Goal: Information Seeking & Learning: Compare options

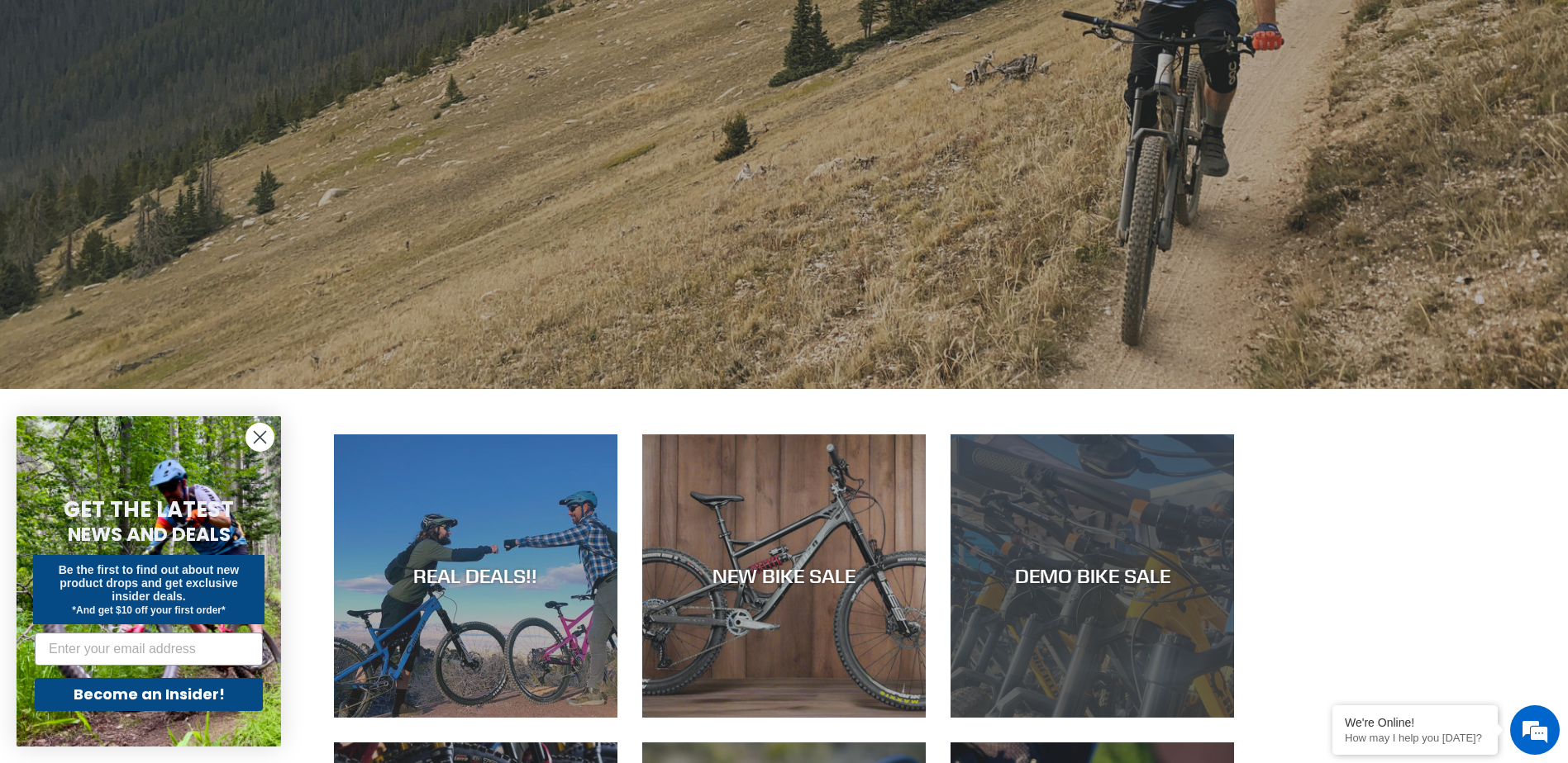
scroll to position [661, 0]
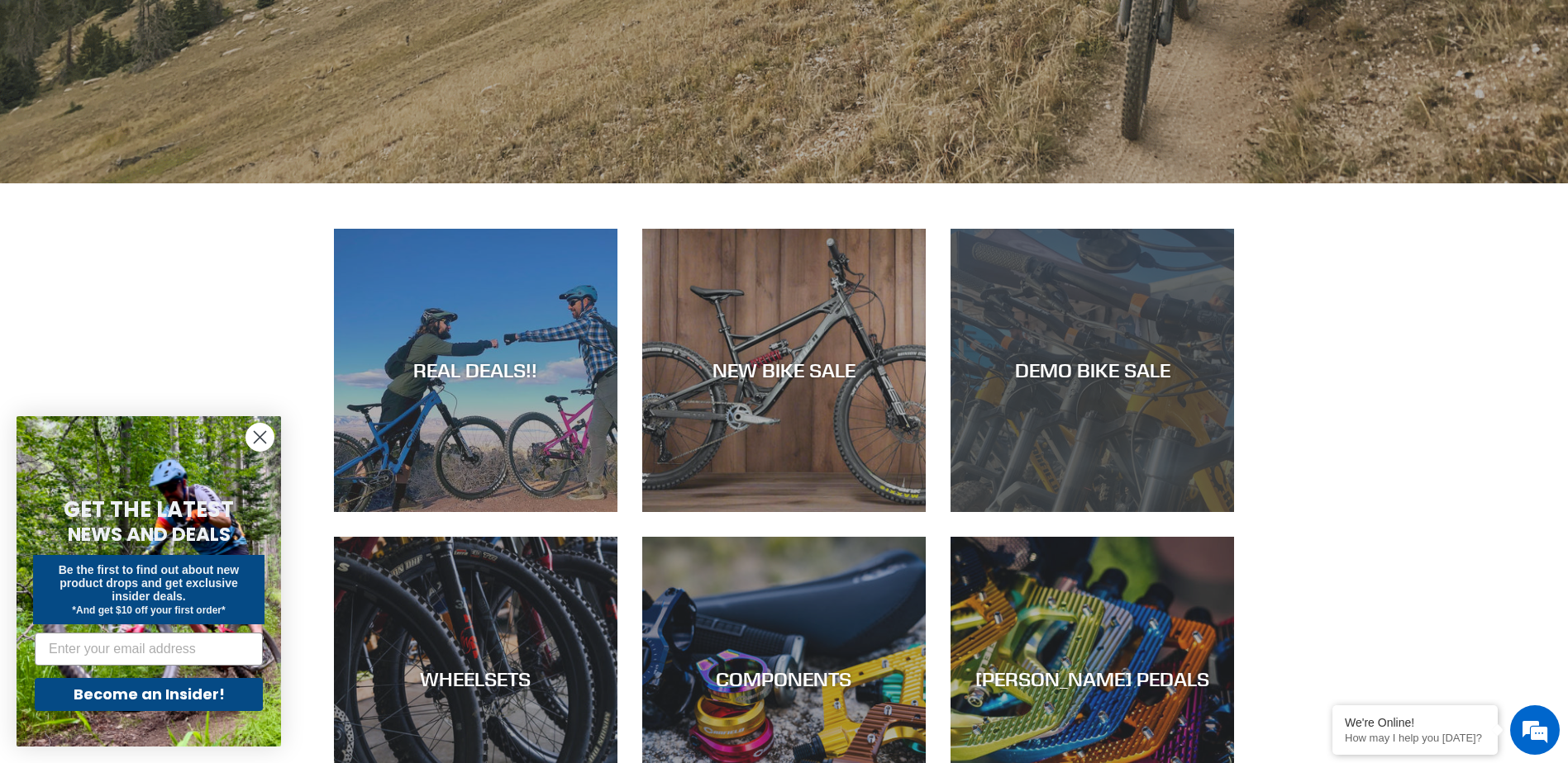
click at [1086, 512] on div "DEMO BIKE SALE" at bounding box center [1092, 512] width 283 height 0
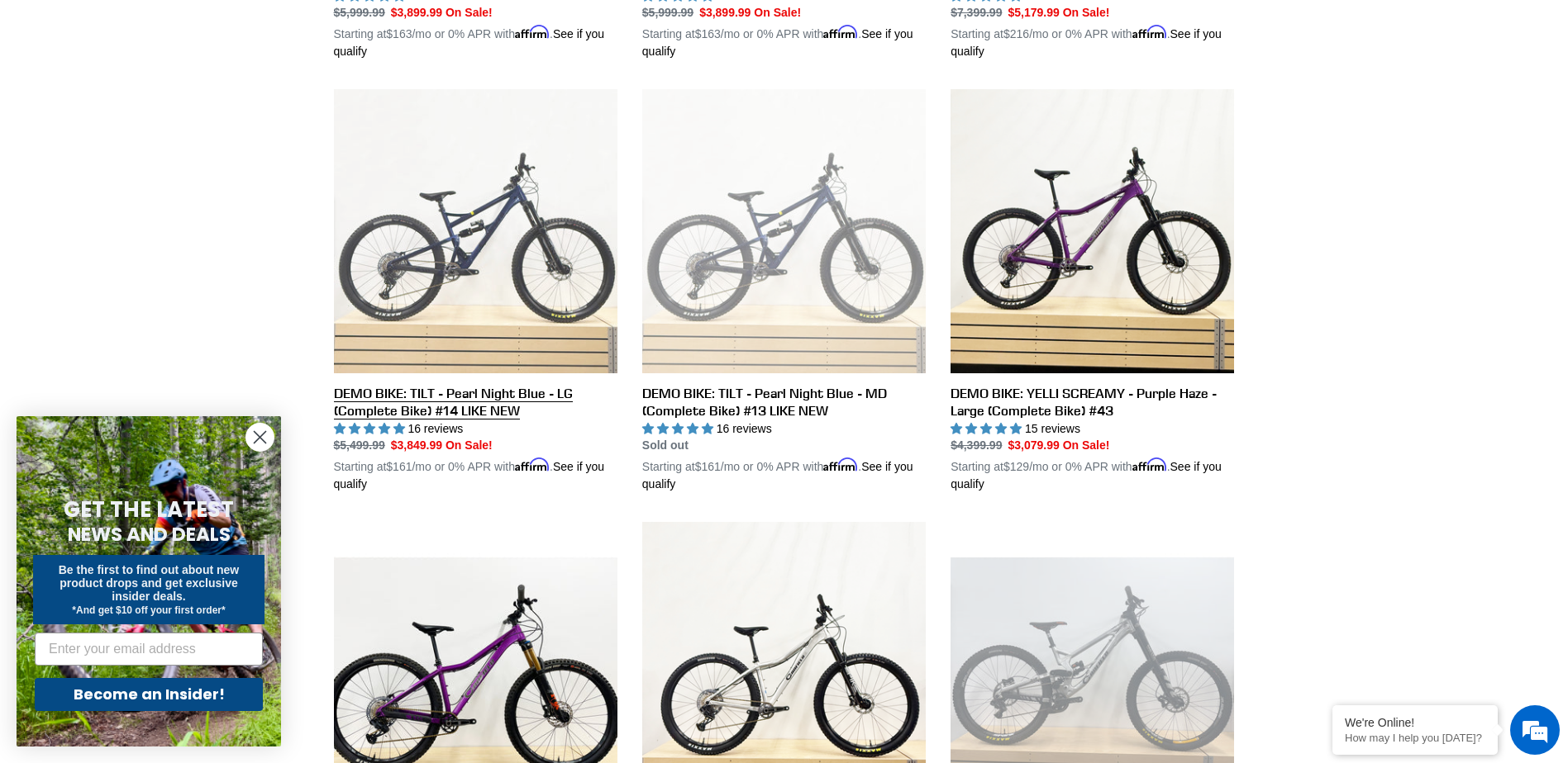
click at [484, 392] on link "DEMO BIKE: TILT - Pearl Night Blue - LG (Complete Bike) #14 LIKE NEW" at bounding box center [476, 291] width 283 height 404
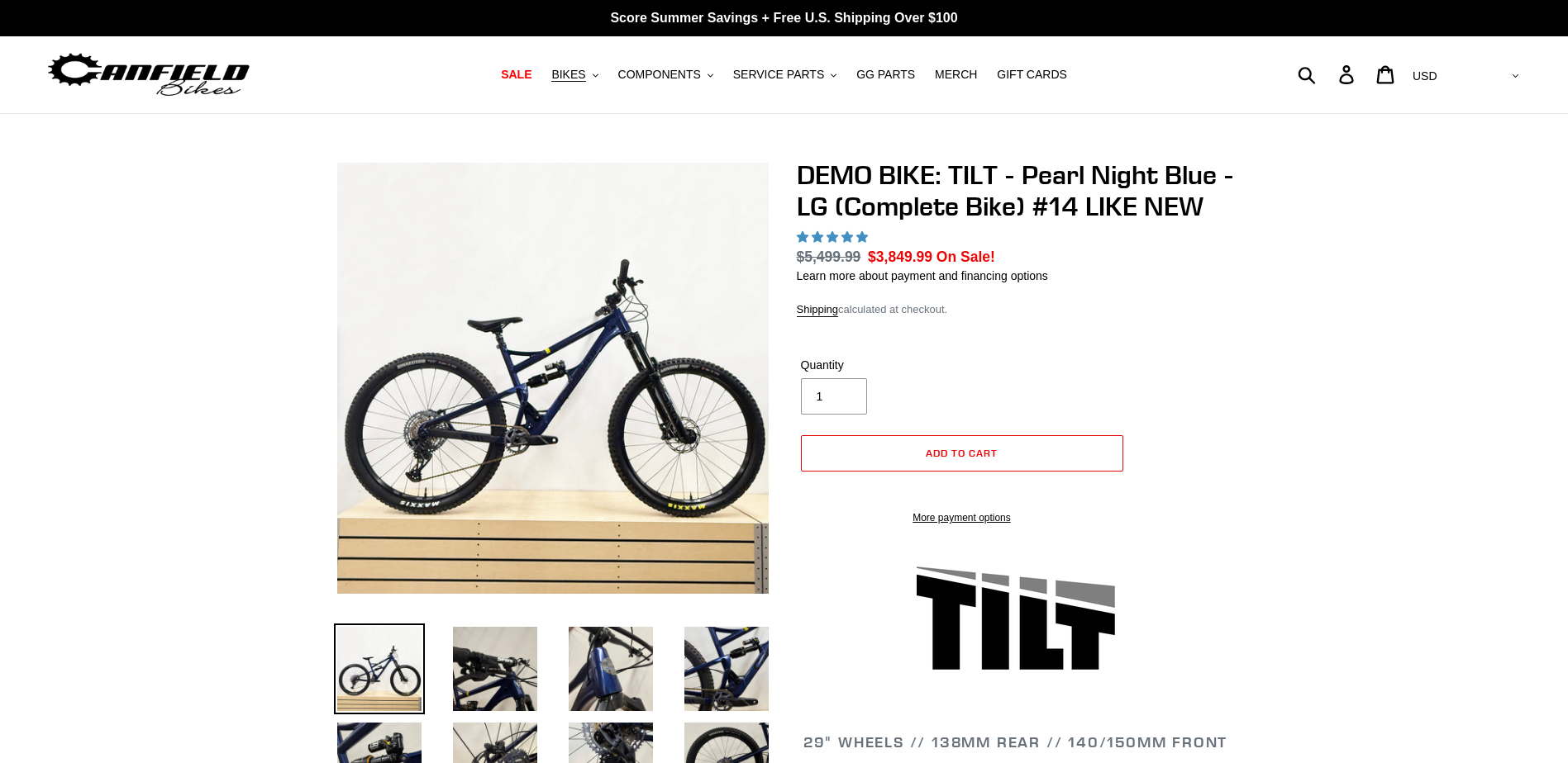
select select "highest-rating"
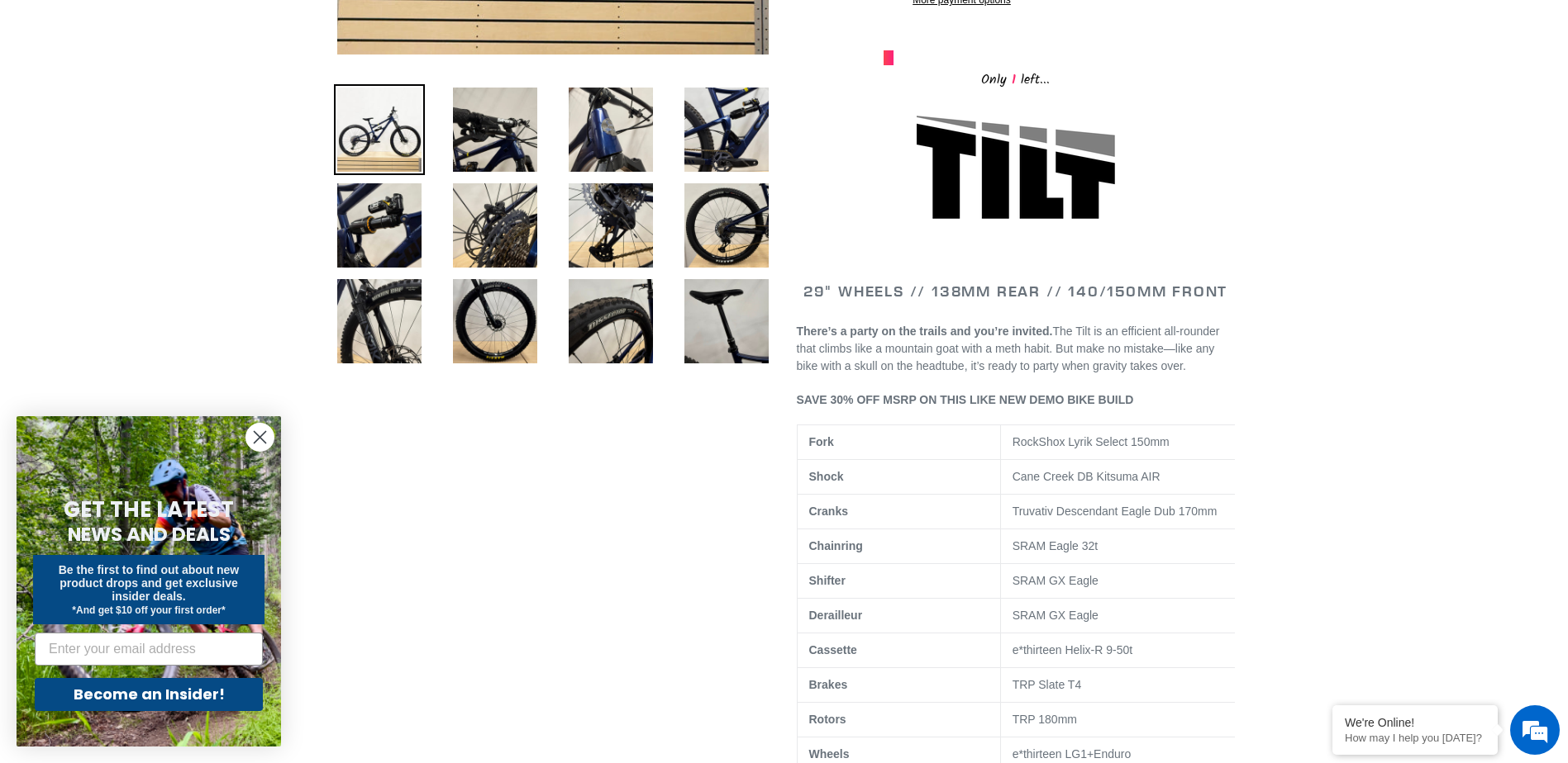
scroll to position [580, 0]
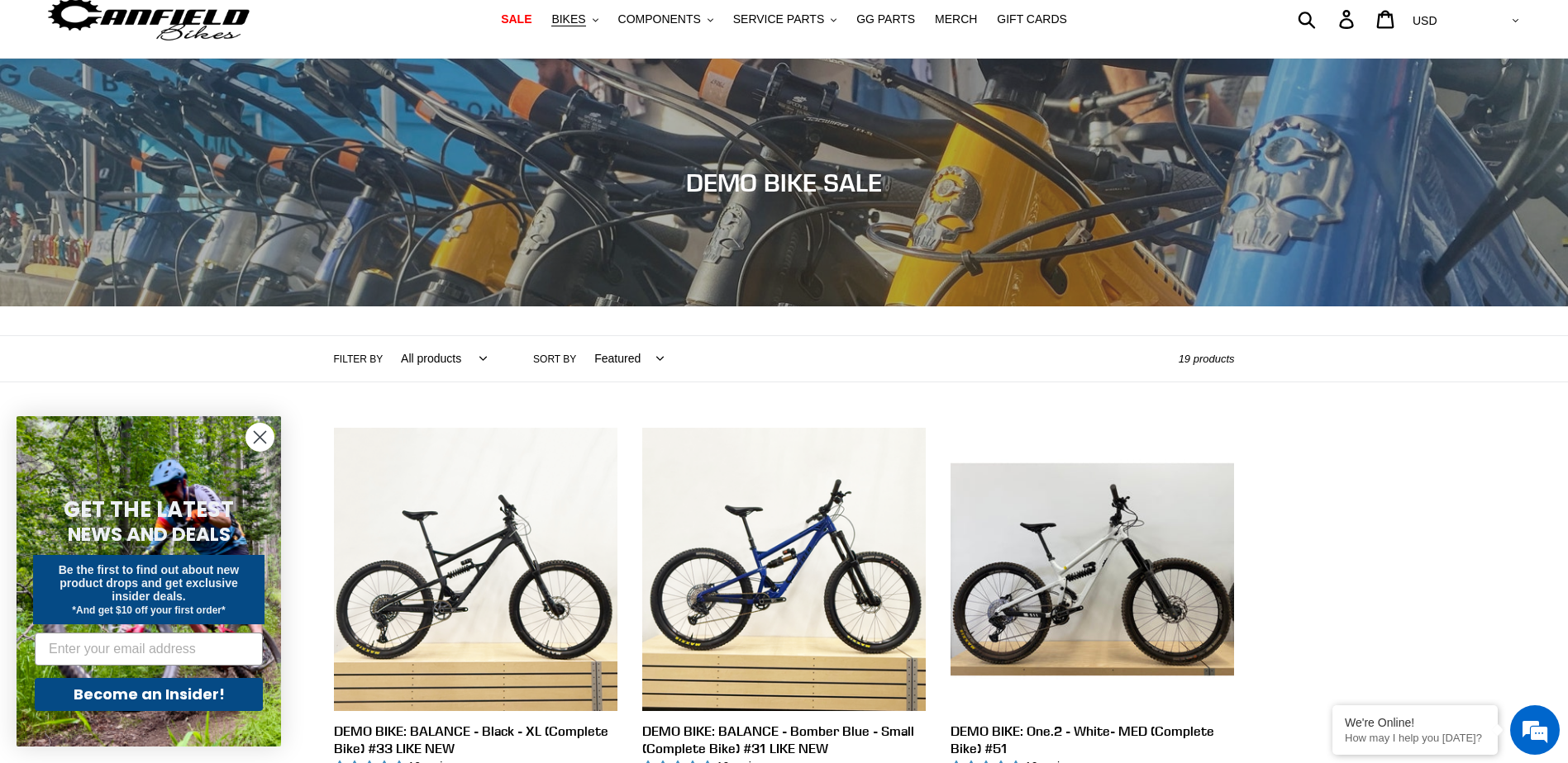
scroll to position [51, 0]
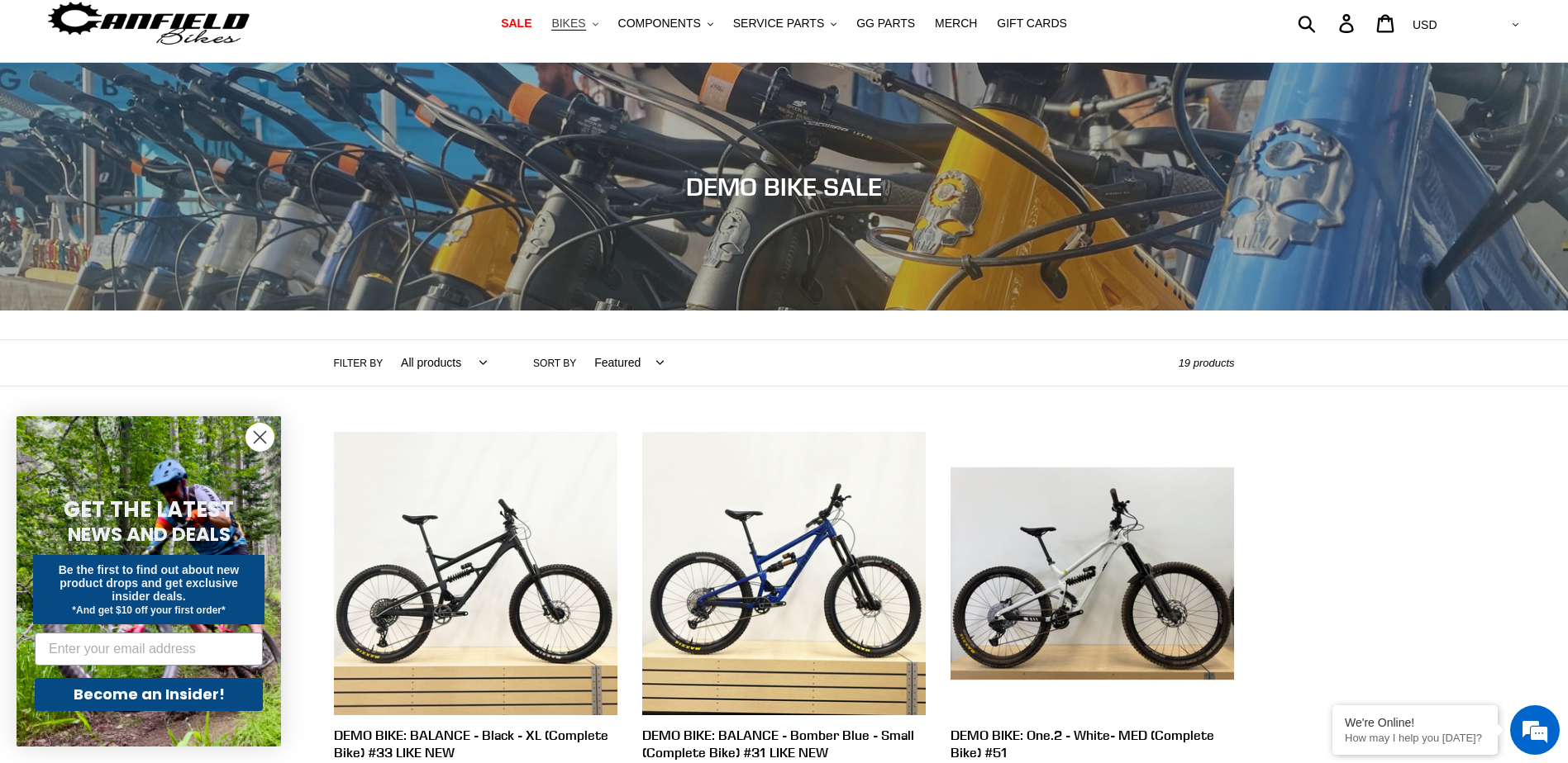
click at [586, 23] on span "BIKES" at bounding box center [568, 23] width 33 height 14
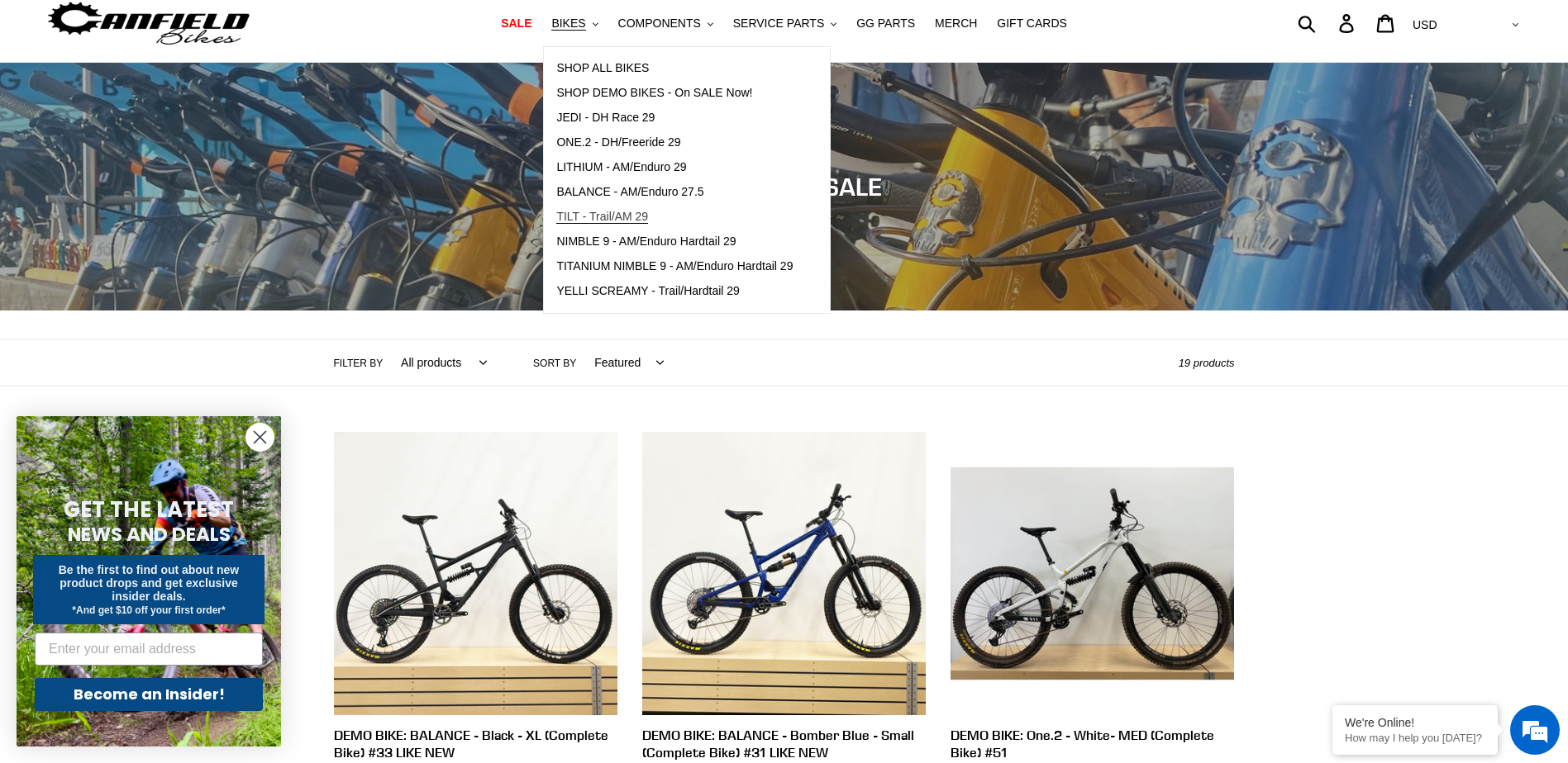
click at [639, 218] on span "TILT - Trail/AM 29" at bounding box center [602, 217] width 92 height 14
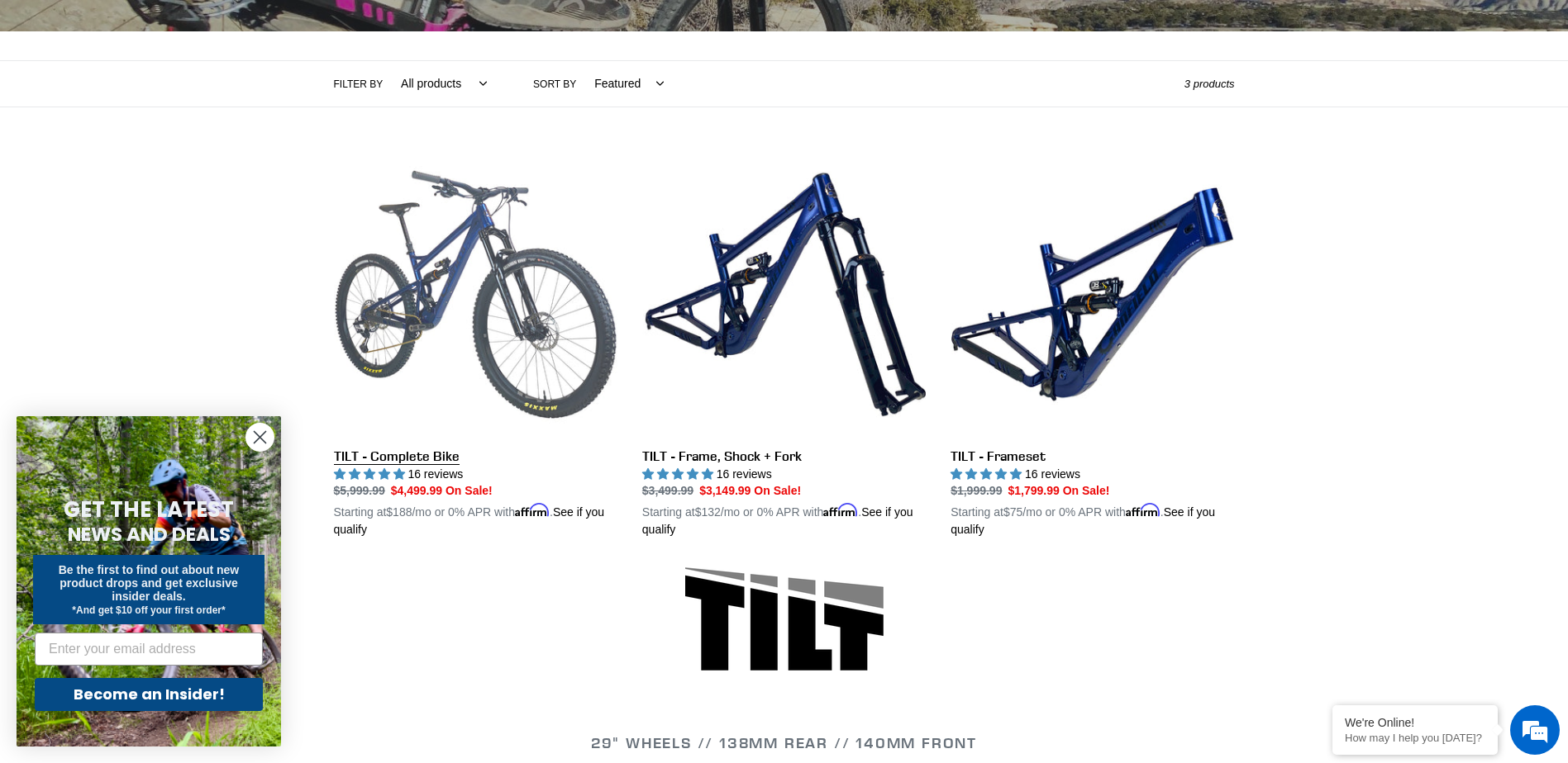
click at [490, 304] on link "TILT - Complete Bike" at bounding box center [476, 346] width 283 height 386
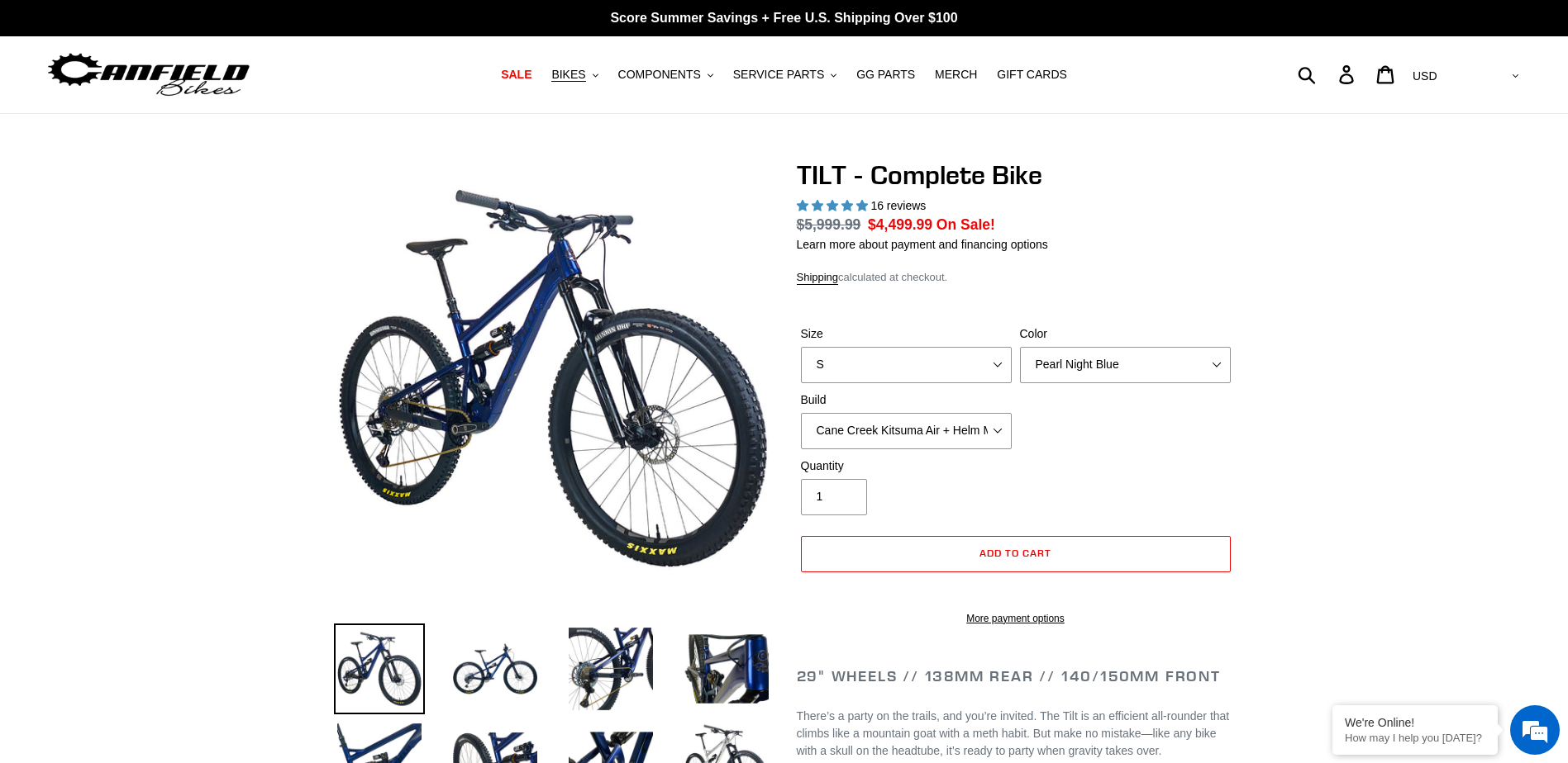
select select "highest-rating"
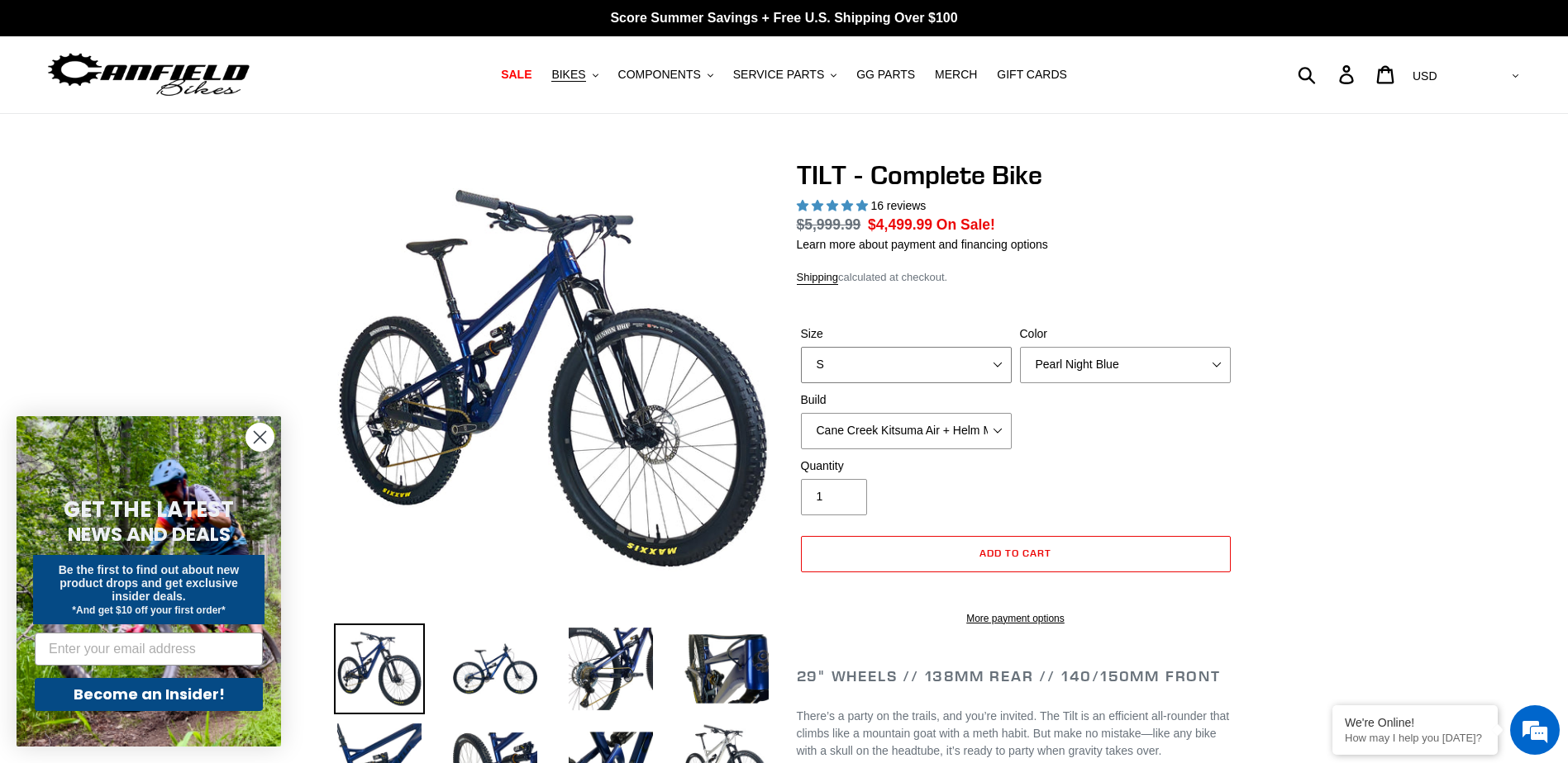
click at [920, 368] on select "S M L" at bounding box center [906, 365] width 210 height 36
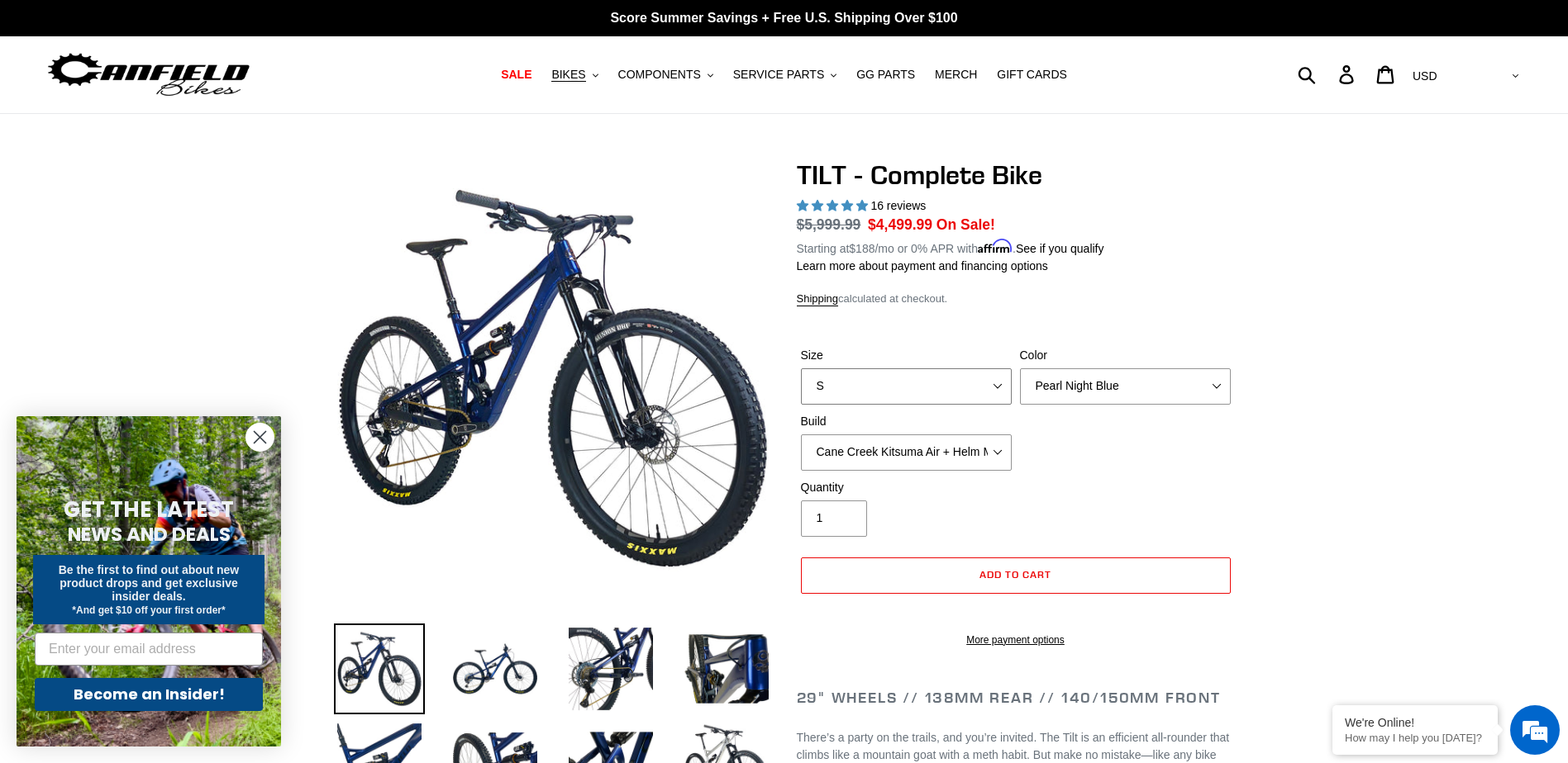
select select "L"
click at [801, 368] on select "S M L" at bounding box center [906, 386] width 210 height 36
click at [1070, 394] on select "Pearl Night Blue Stealth Silver Raw" at bounding box center [1125, 386] width 210 height 36
click at [1020, 368] on select "Pearl Night Blue Stealth Silver Raw" at bounding box center [1125, 386] width 210 height 36
click at [1069, 391] on select "Pearl Night Blue Stealth Silver Raw" at bounding box center [1125, 386] width 210 height 36
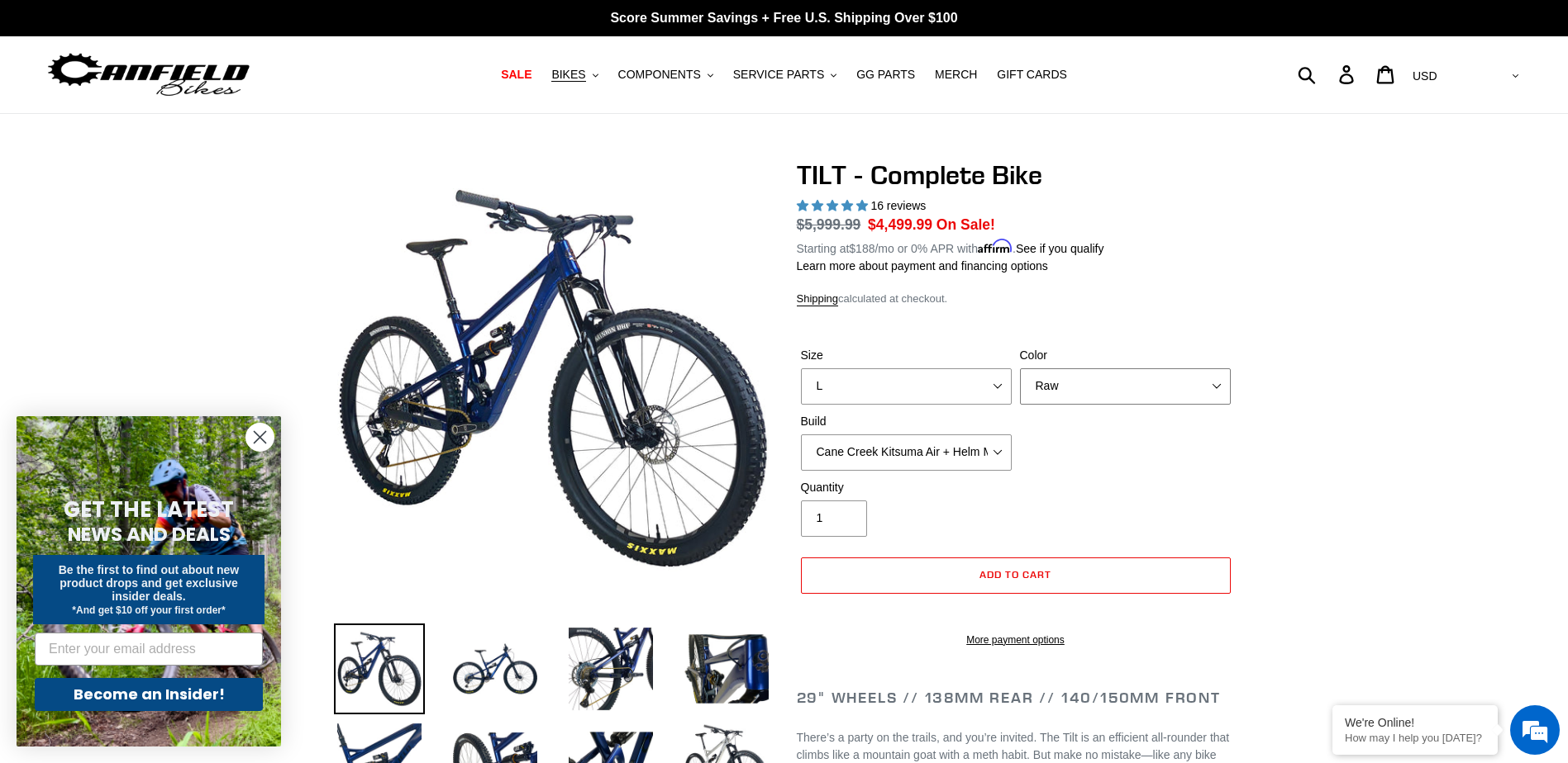
select select "Pearl Night Blue"
click at [1020, 368] on select "Pearl Night Blue Stealth Silver Raw" at bounding box center [1125, 386] width 210 height 36
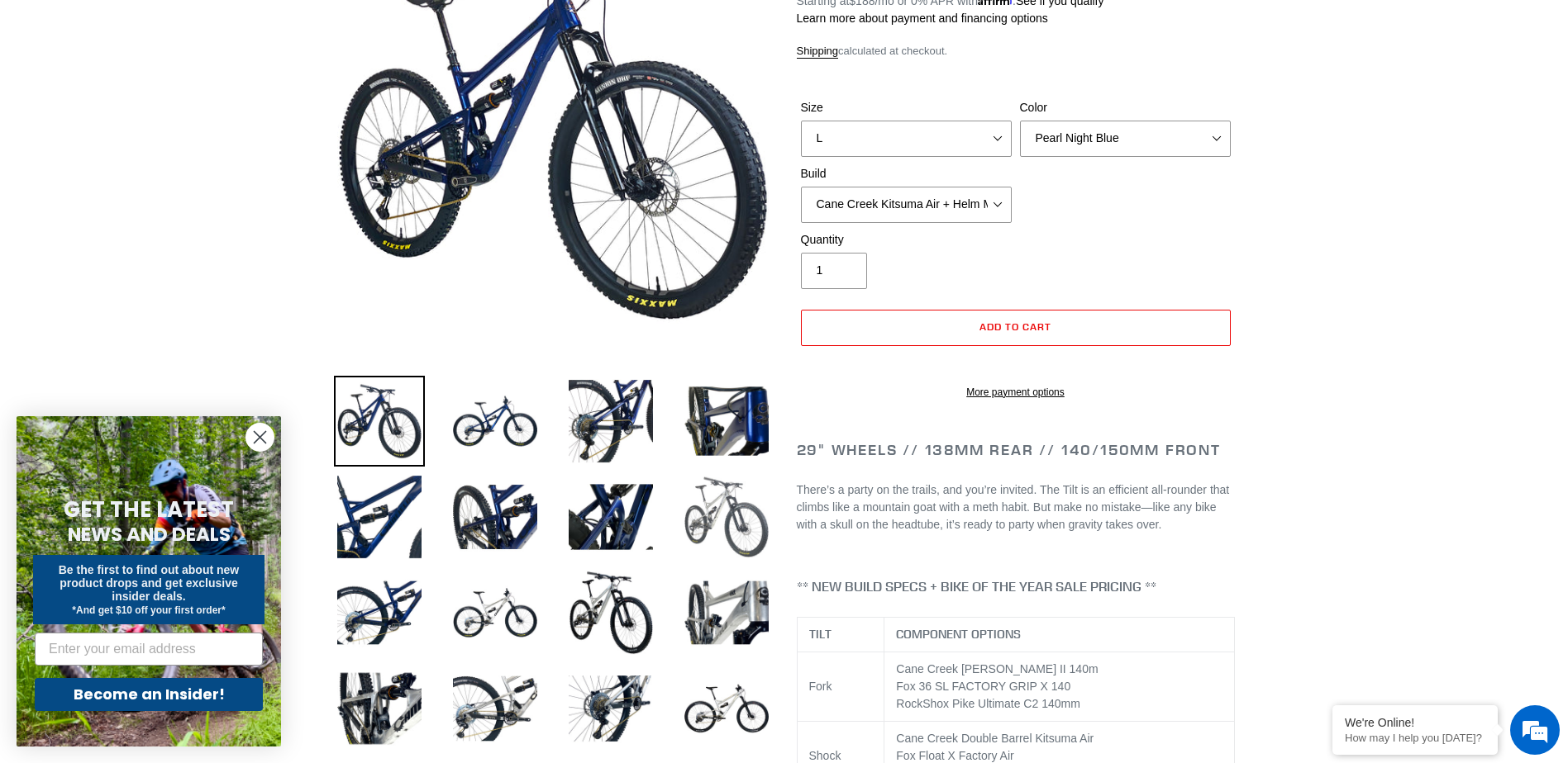
click at [736, 519] on img at bounding box center [726, 518] width 91 height 91
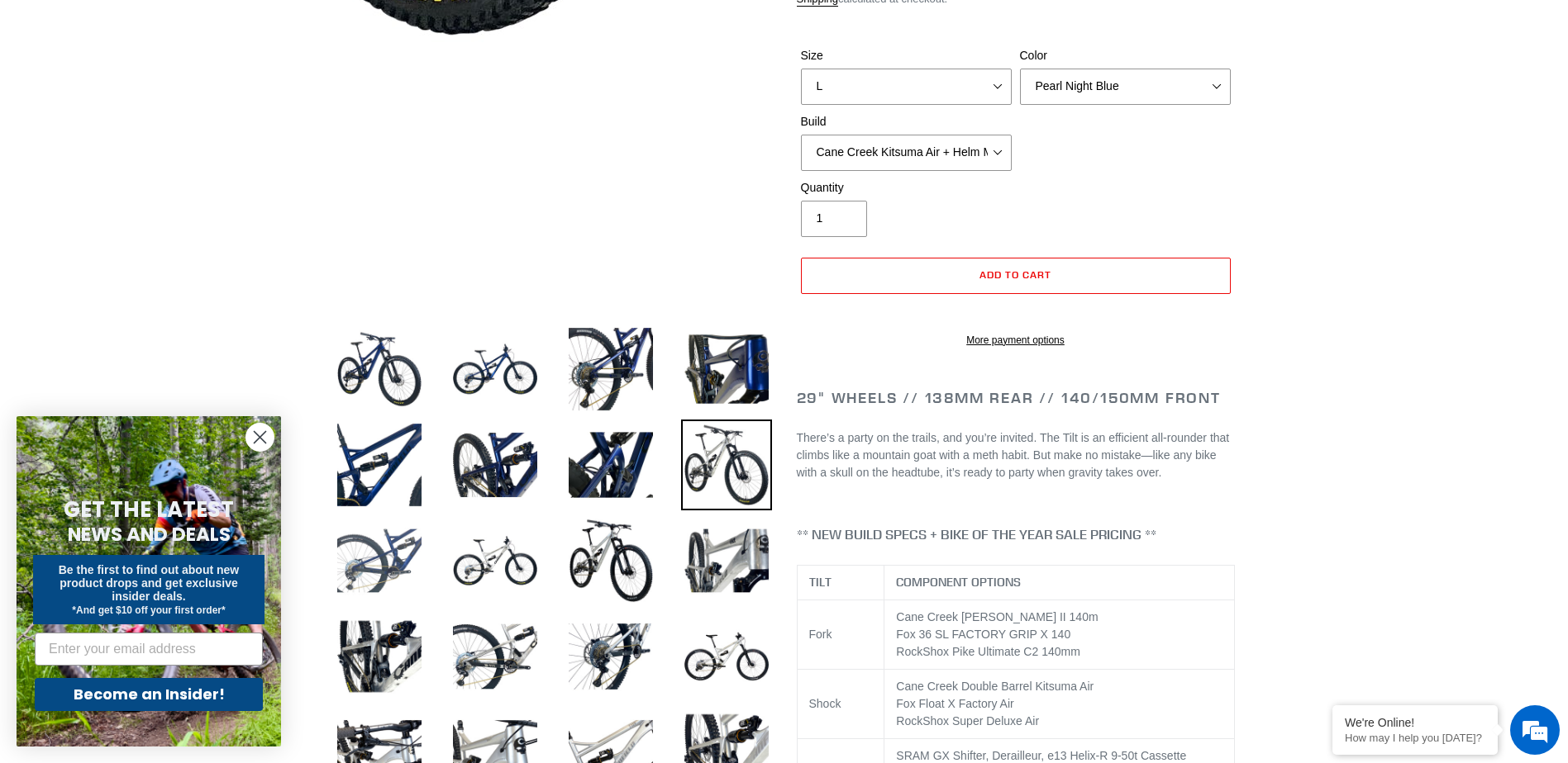
scroll to position [330, 0]
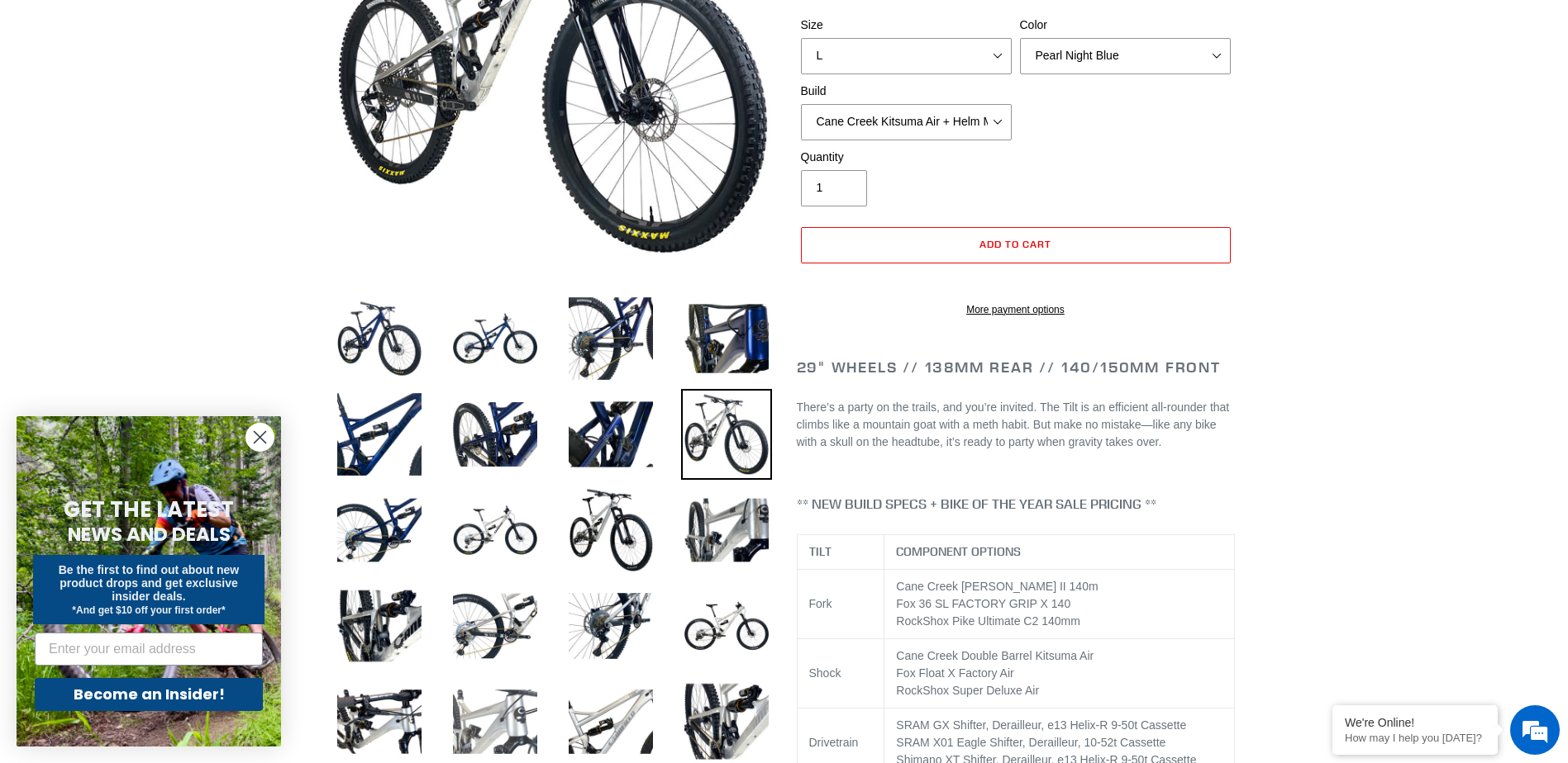
click at [507, 703] on img at bounding box center [495, 722] width 91 height 91
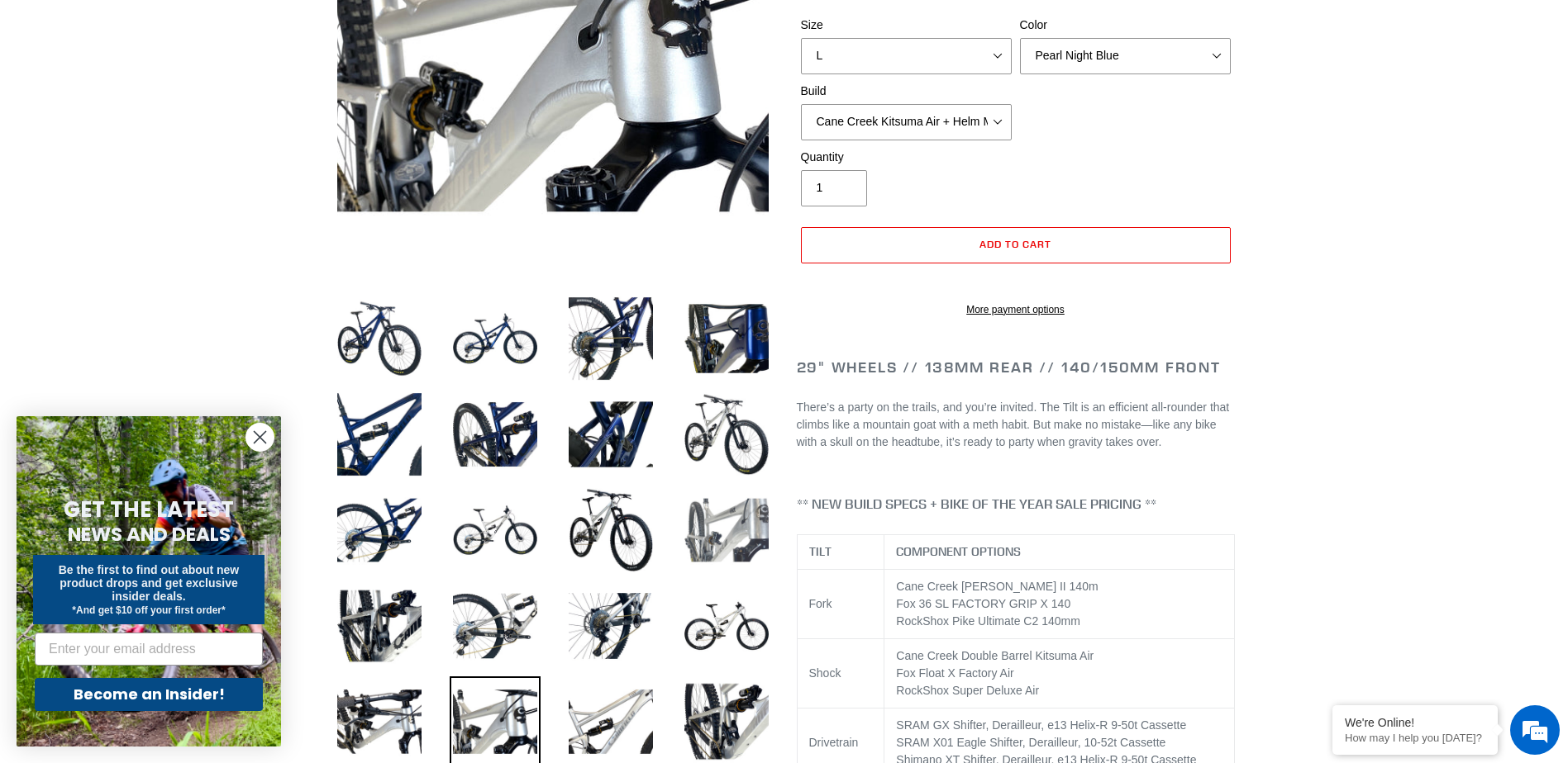
click at [749, 542] on img at bounding box center [726, 530] width 91 height 91
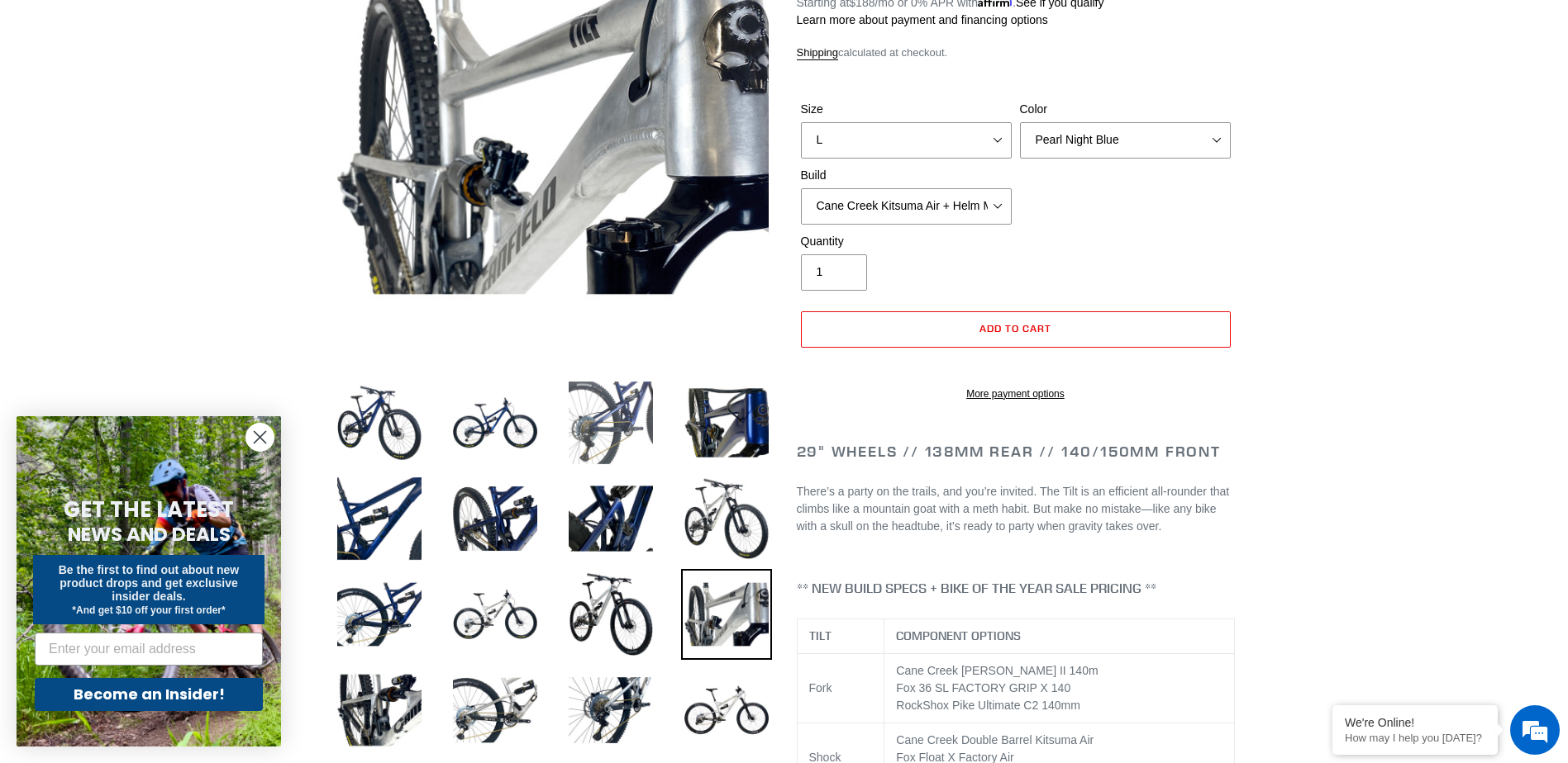
scroll to position [166, 0]
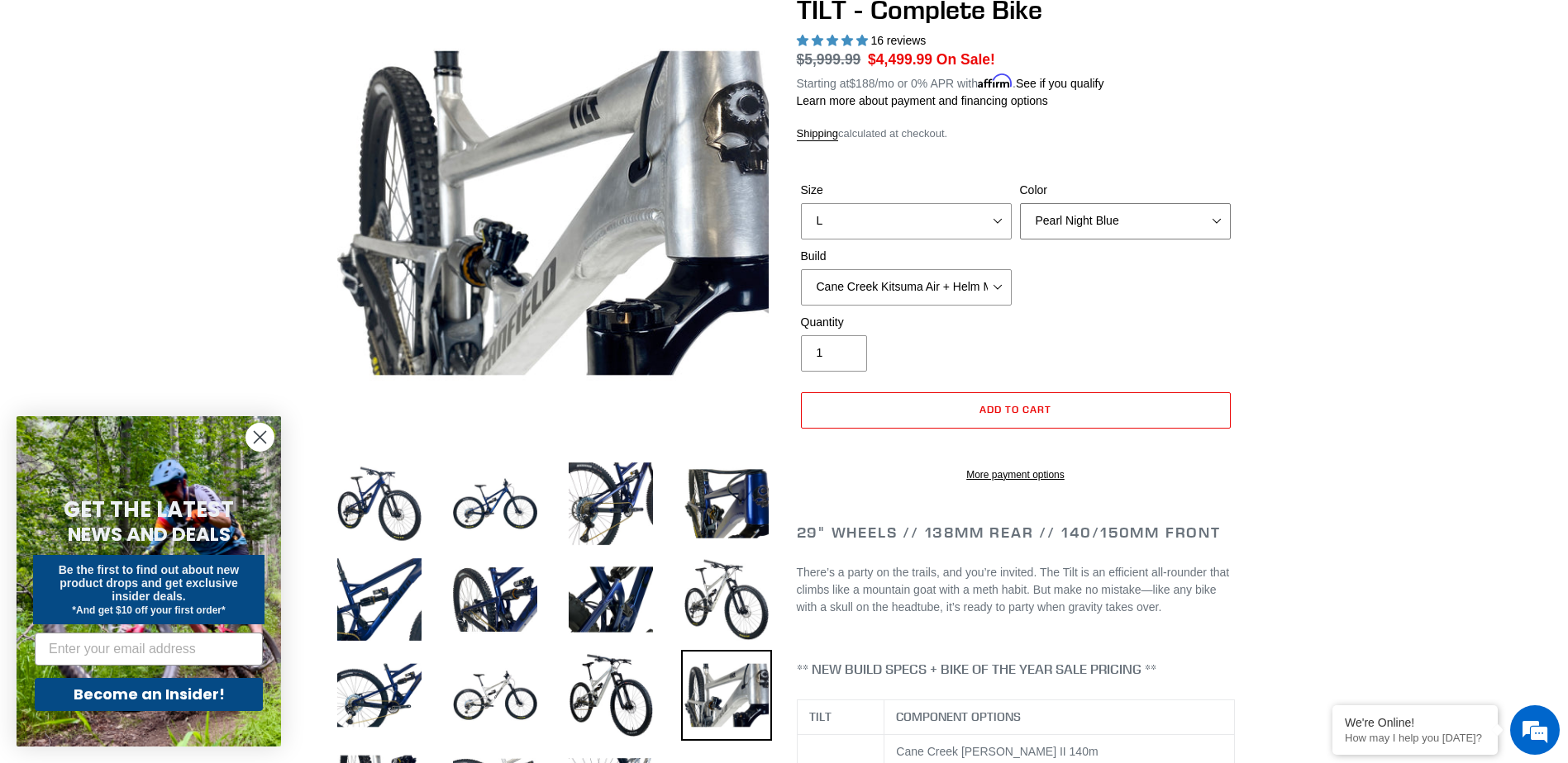
click at [1091, 224] on select "Pearl Night Blue Stealth Silver Raw" at bounding box center [1125, 221] width 210 height 36
click at [1020, 203] on select "Pearl Night Blue Stealth Silver Raw" at bounding box center [1125, 221] width 210 height 36
click at [728, 497] on img at bounding box center [726, 504] width 91 height 91
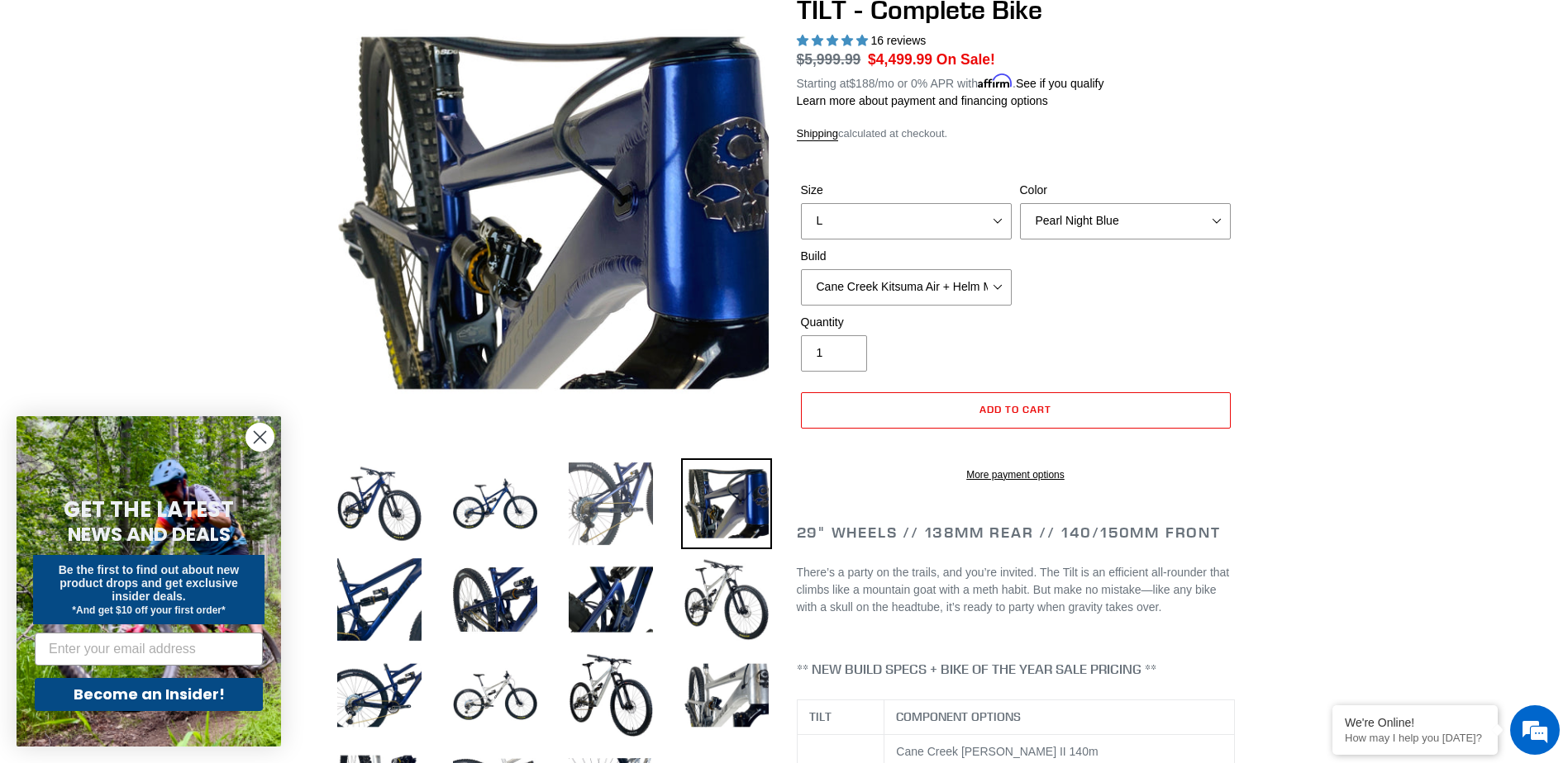
click at [605, 506] on img at bounding box center [611, 504] width 91 height 91
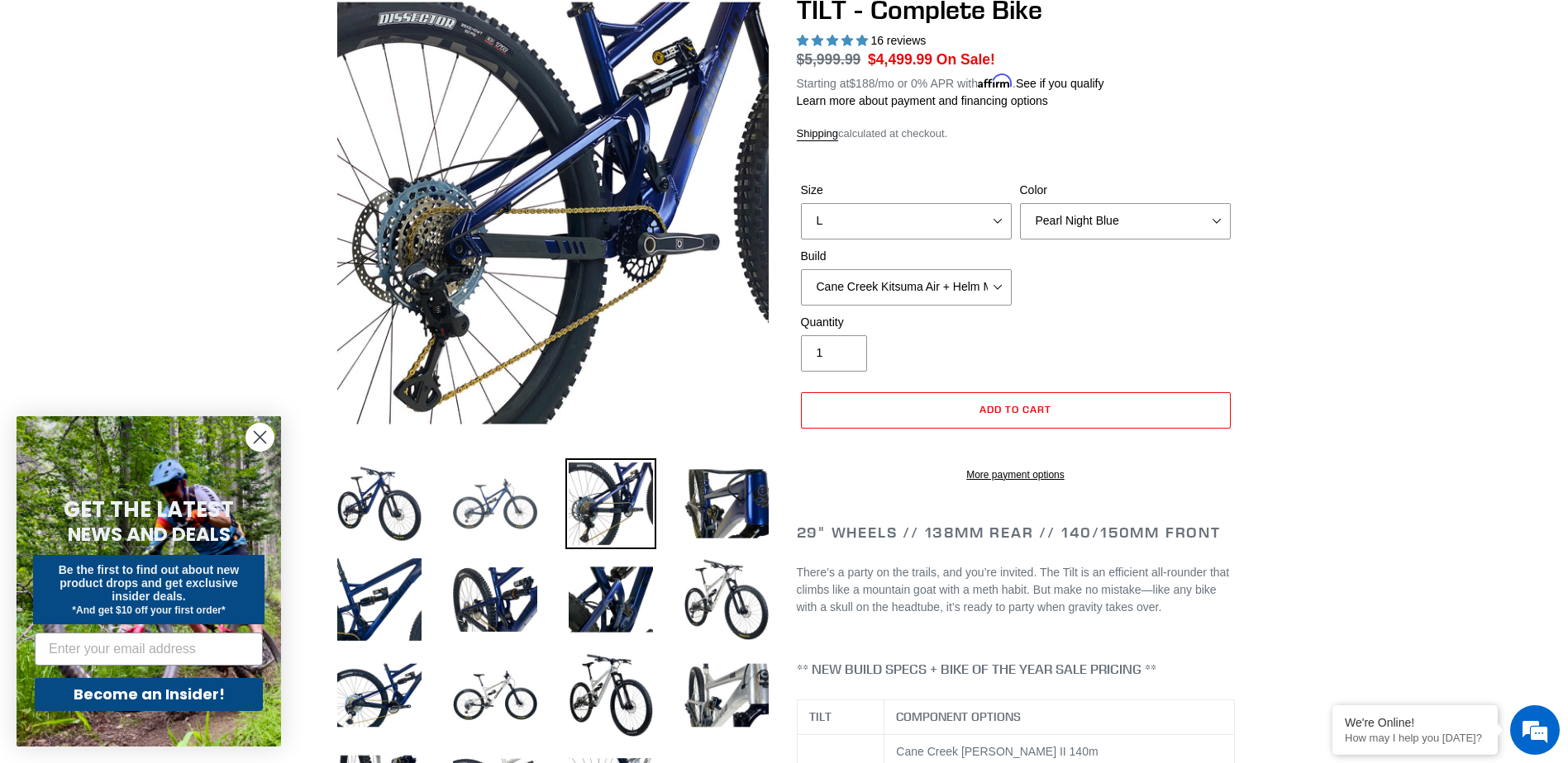
click at [477, 524] on img at bounding box center [495, 504] width 91 height 91
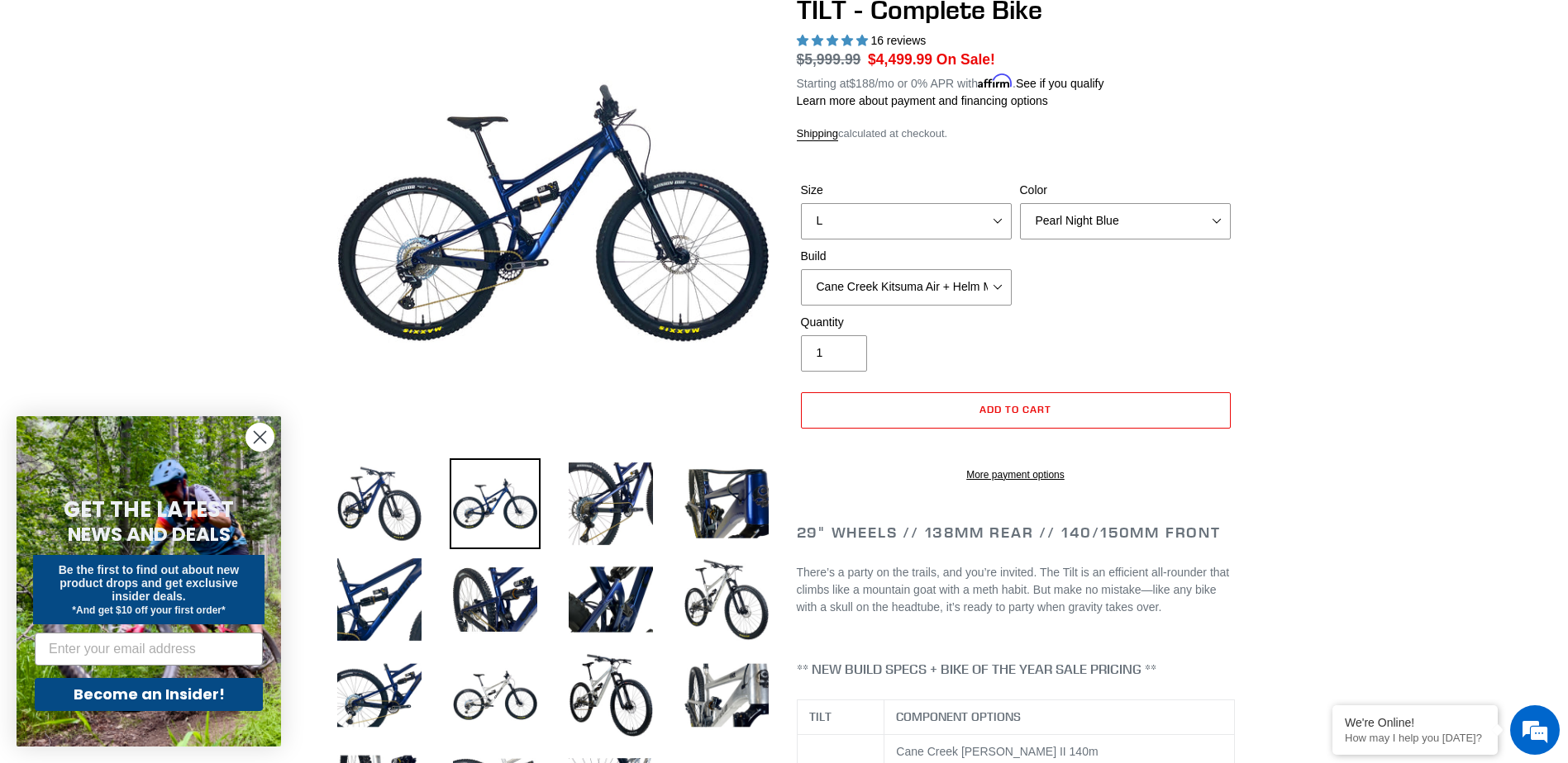
click at [544, 502] on li at bounding box center [599, 508] width 116 height 96
click at [615, 504] on img at bounding box center [611, 504] width 91 height 91
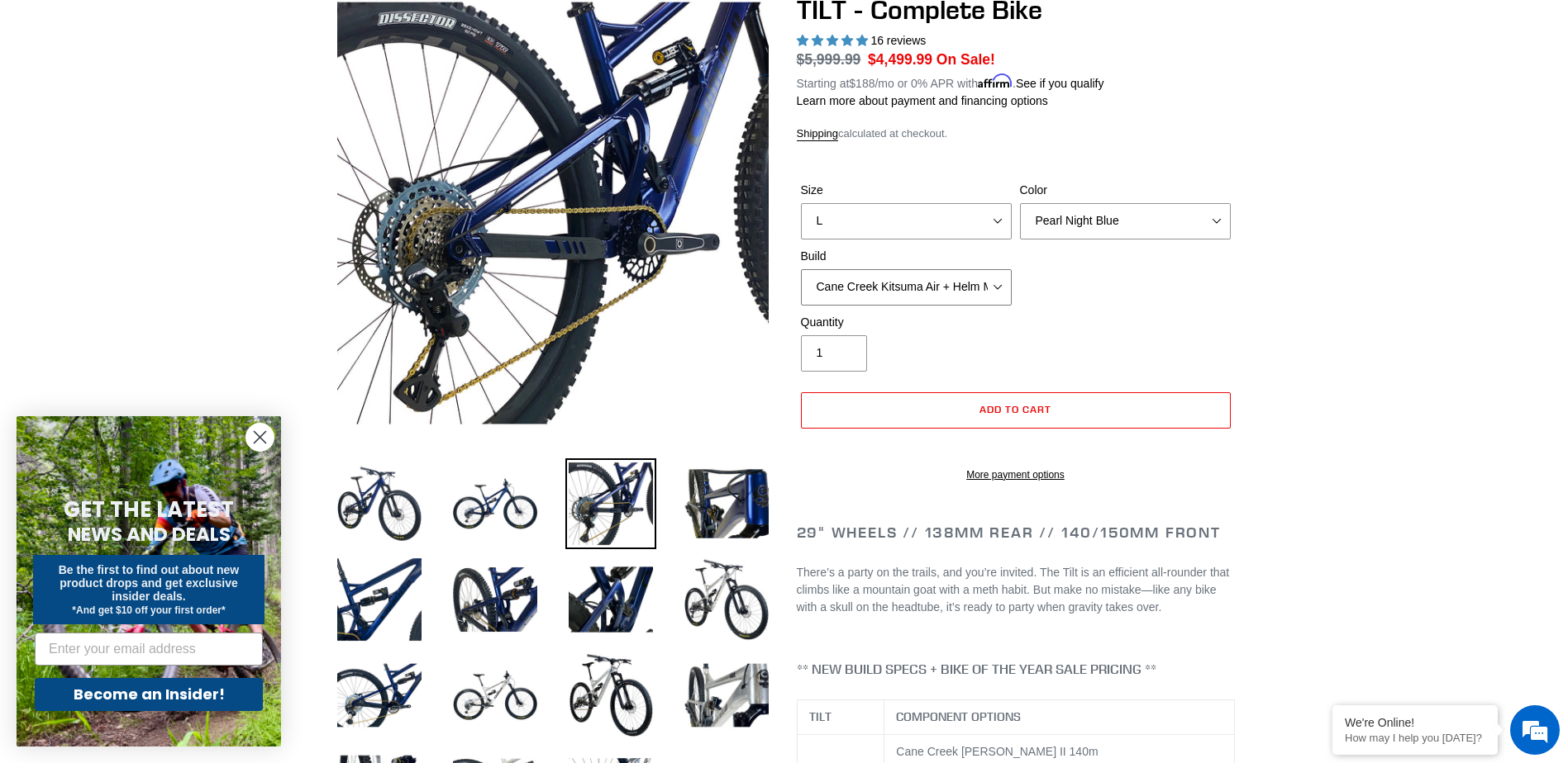
click at [913, 303] on select "Cane Creek Kitsuma Air + Helm MKII 140 + SRAM GX Cane Creek Kitsuma Air + Helm …" at bounding box center [906, 288] width 210 height 36
click at [801, 269] on select "Cane Creek Kitsuma Air + Helm MKII 140 + SRAM GX Cane Creek Kitsuma Air + Helm …" at bounding box center [906, 288] width 210 height 36
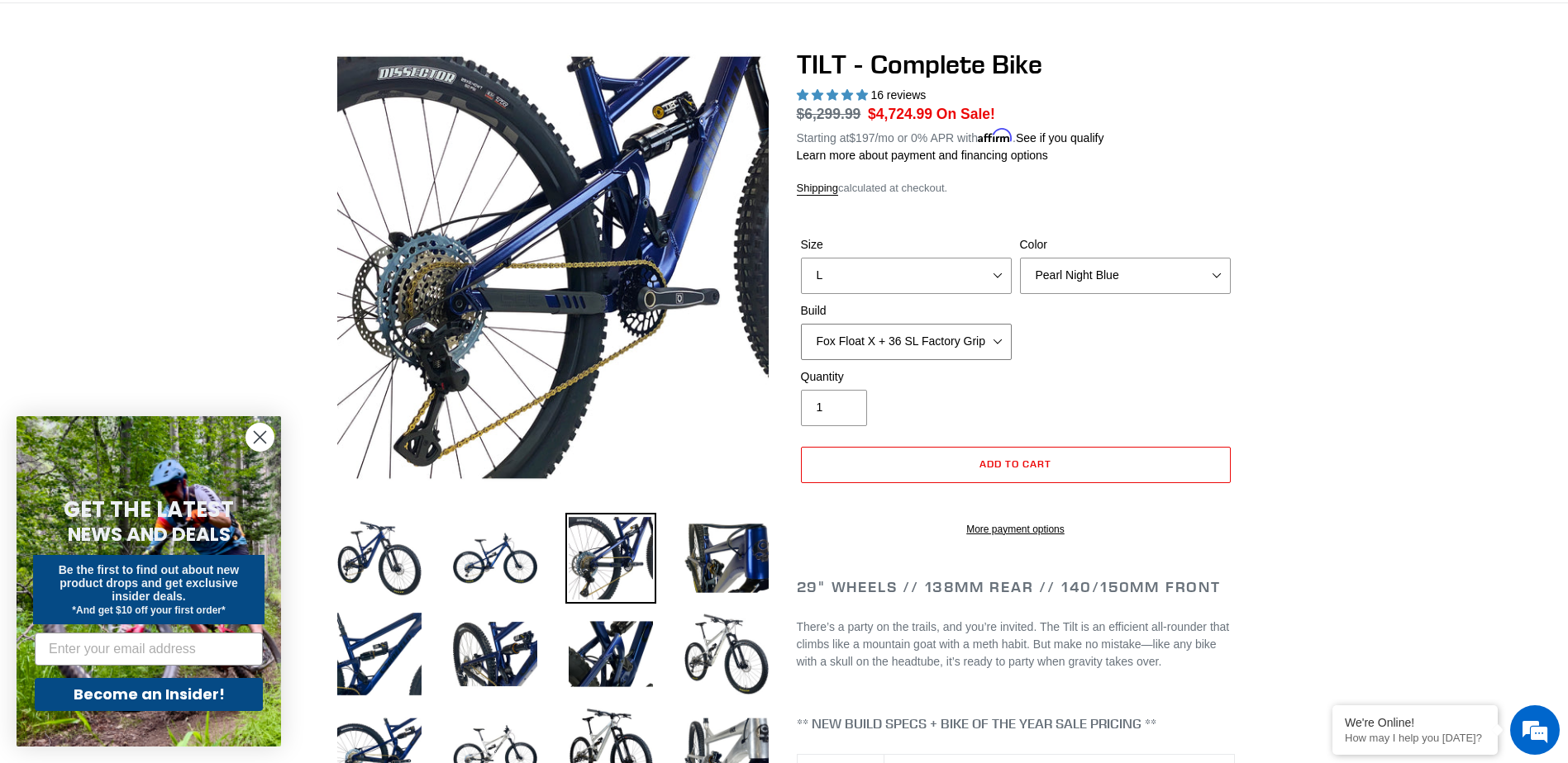
scroll to position [82, 0]
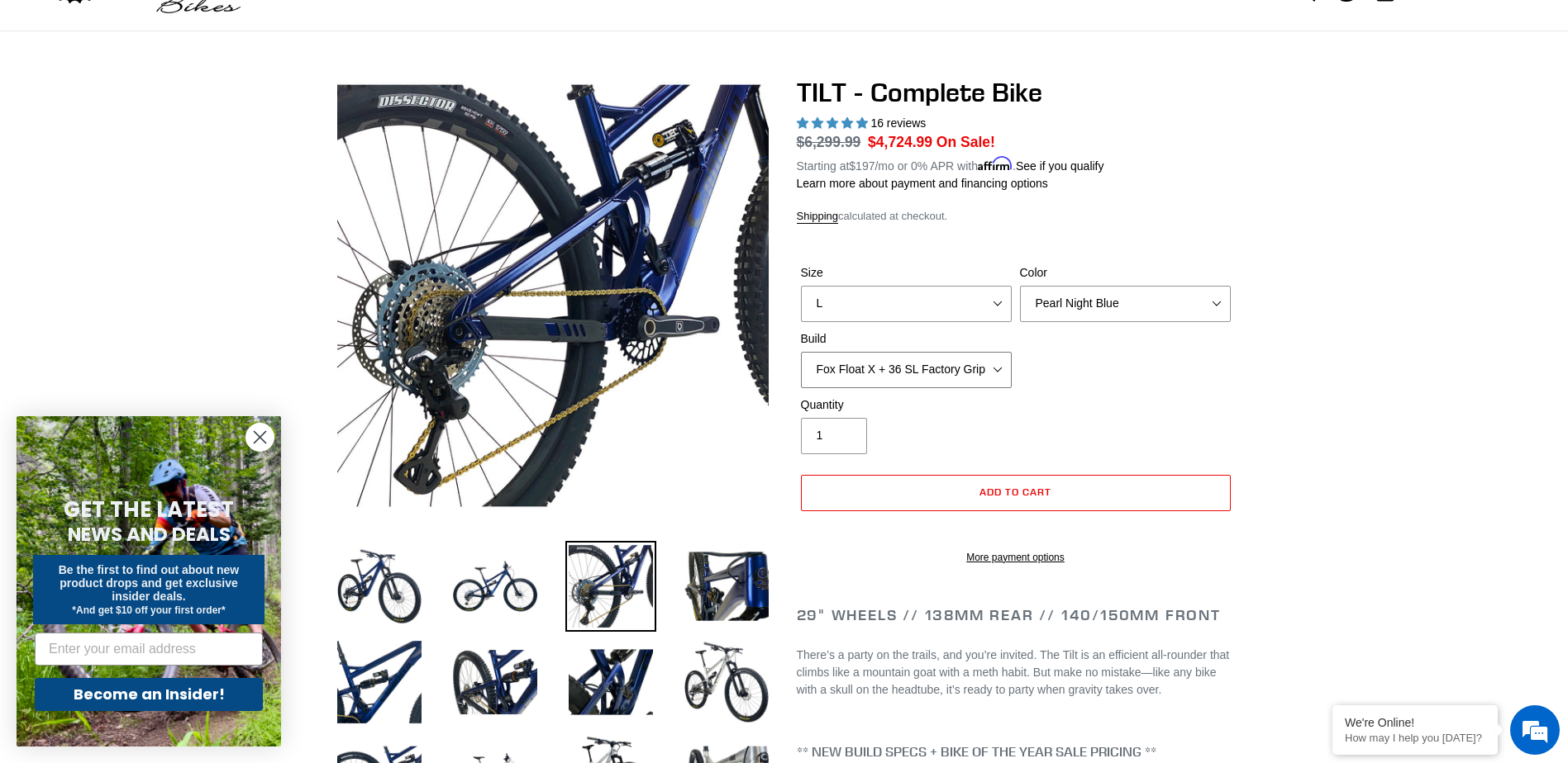
click at [971, 378] on select "Cane Creek Kitsuma Air + Helm MKII 140 + SRAM GX Cane Creek Kitsuma Air + Helm …" at bounding box center [906, 370] width 210 height 36
click at [801, 352] on select "Cane Creek Kitsuma Air + Helm MKII 140 + SRAM GX Cane Creek Kitsuma Air + Helm …" at bounding box center [906, 370] width 210 height 36
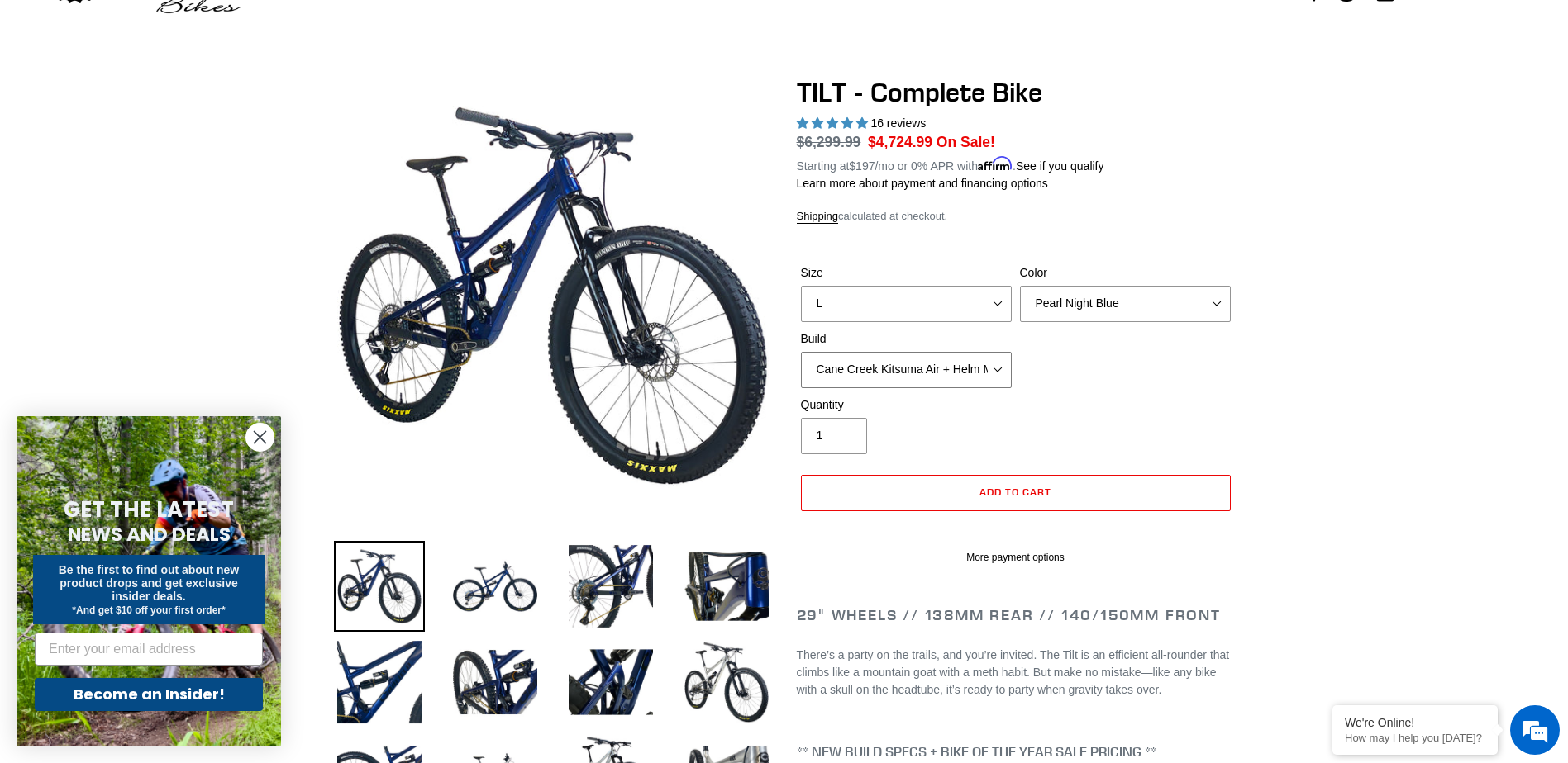
click at [919, 366] on select "Cane Creek Kitsuma Air + Helm MKII 140 + SRAM GX Cane Creek Kitsuma Air + Helm …" at bounding box center [906, 370] width 210 height 36
click at [801, 352] on select "Cane Creek Kitsuma Air + Helm MKII 140 + SRAM GX Cane Creek Kitsuma Air + Helm …" at bounding box center [906, 370] width 210 height 36
click at [951, 362] on select "Cane Creek Kitsuma Air + Helm MKII 140 + SRAM GX Cane Creek Kitsuma Air + Helm …" at bounding box center [906, 370] width 210 height 36
select select "Fox Float X + 36 SL Factory Grip X 140 + Shimano XT"
click at [801, 352] on select "Cane Creek Kitsuma Air + Helm MKII 140 + SRAM GX Cane Creek Kitsuma Air + Helm …" at bounding box center [906, 370] width 210 height 36
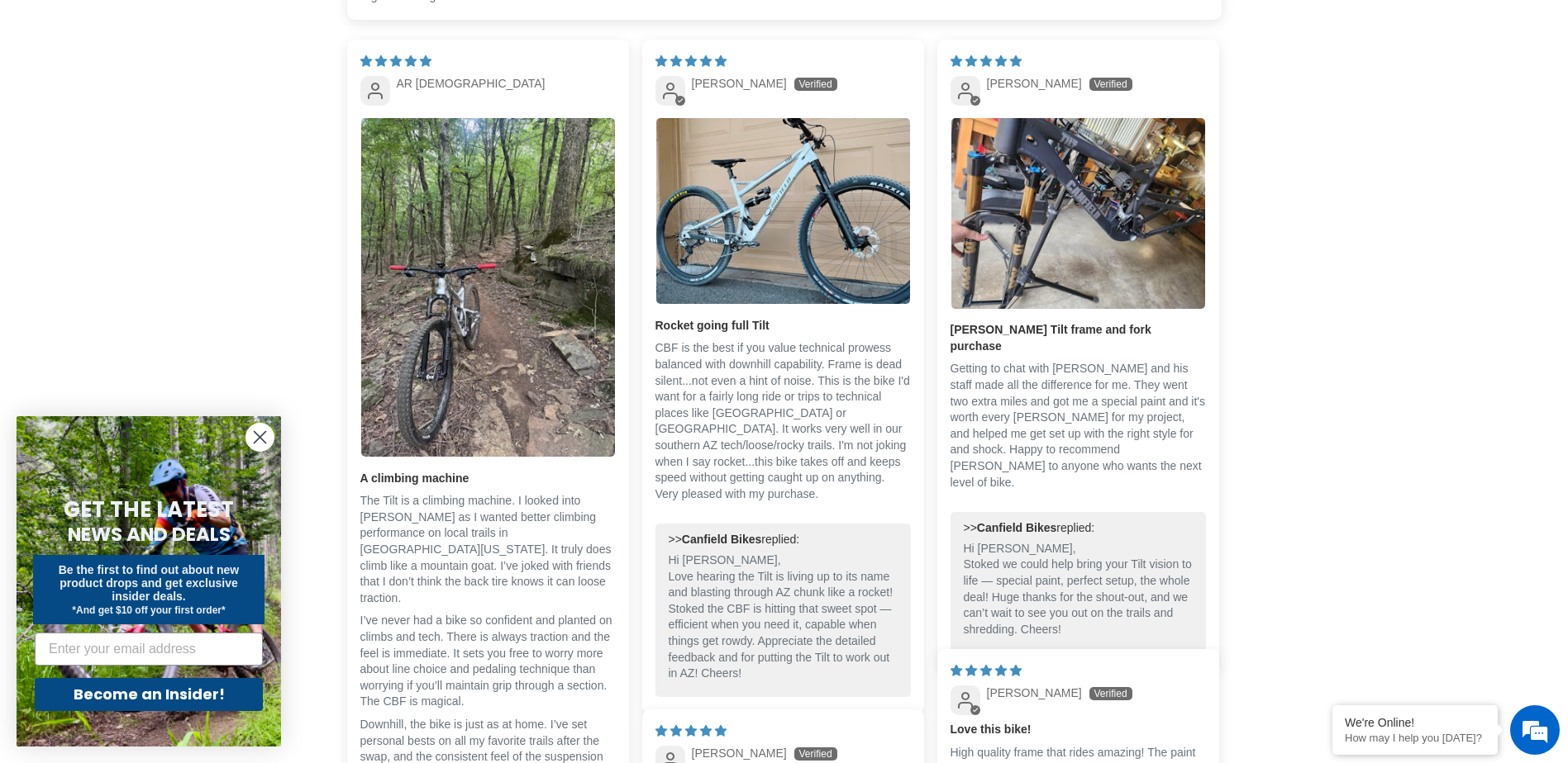
scroll to position [3647, 0]
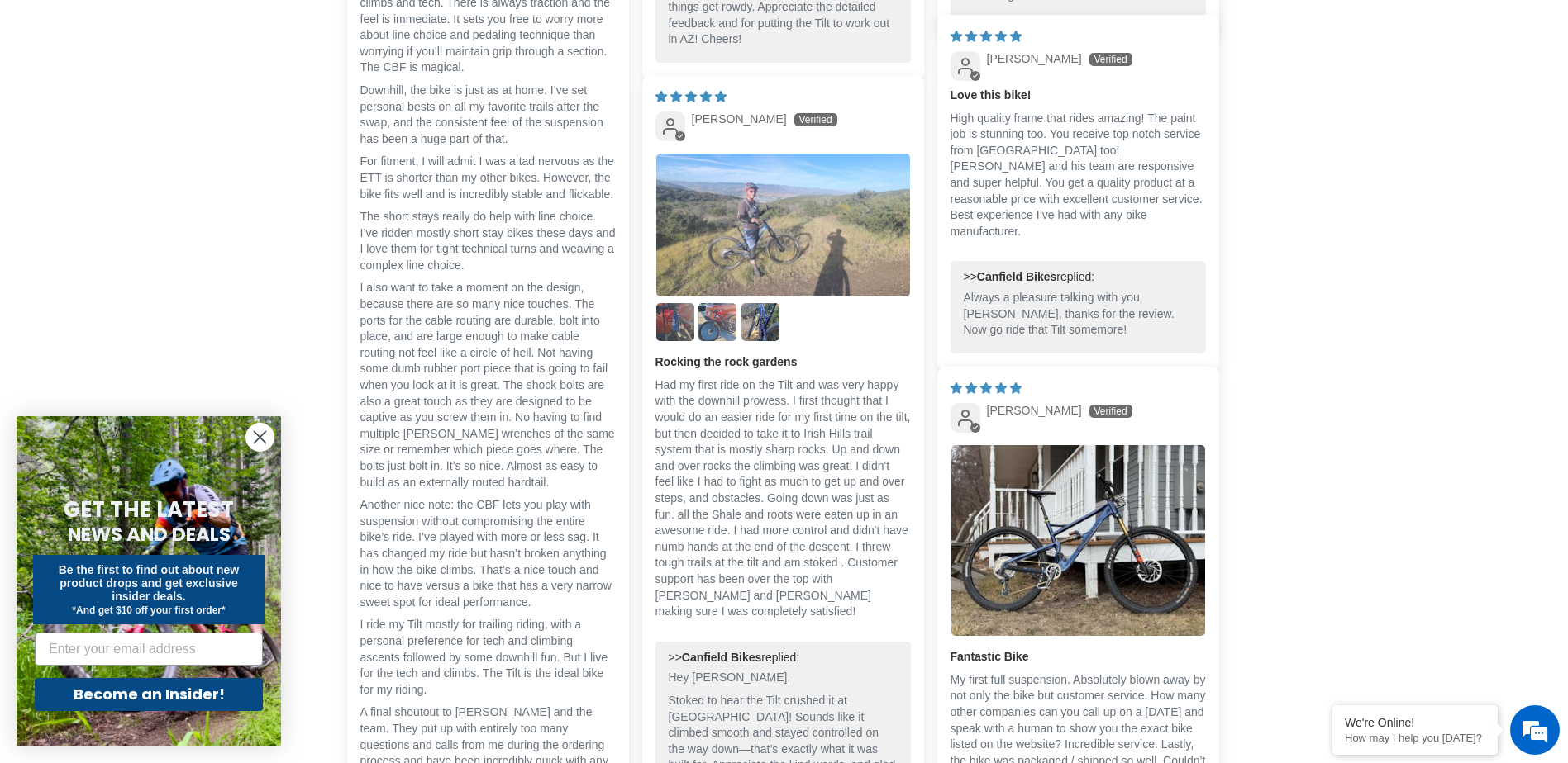
scroll to position [4265, 0]
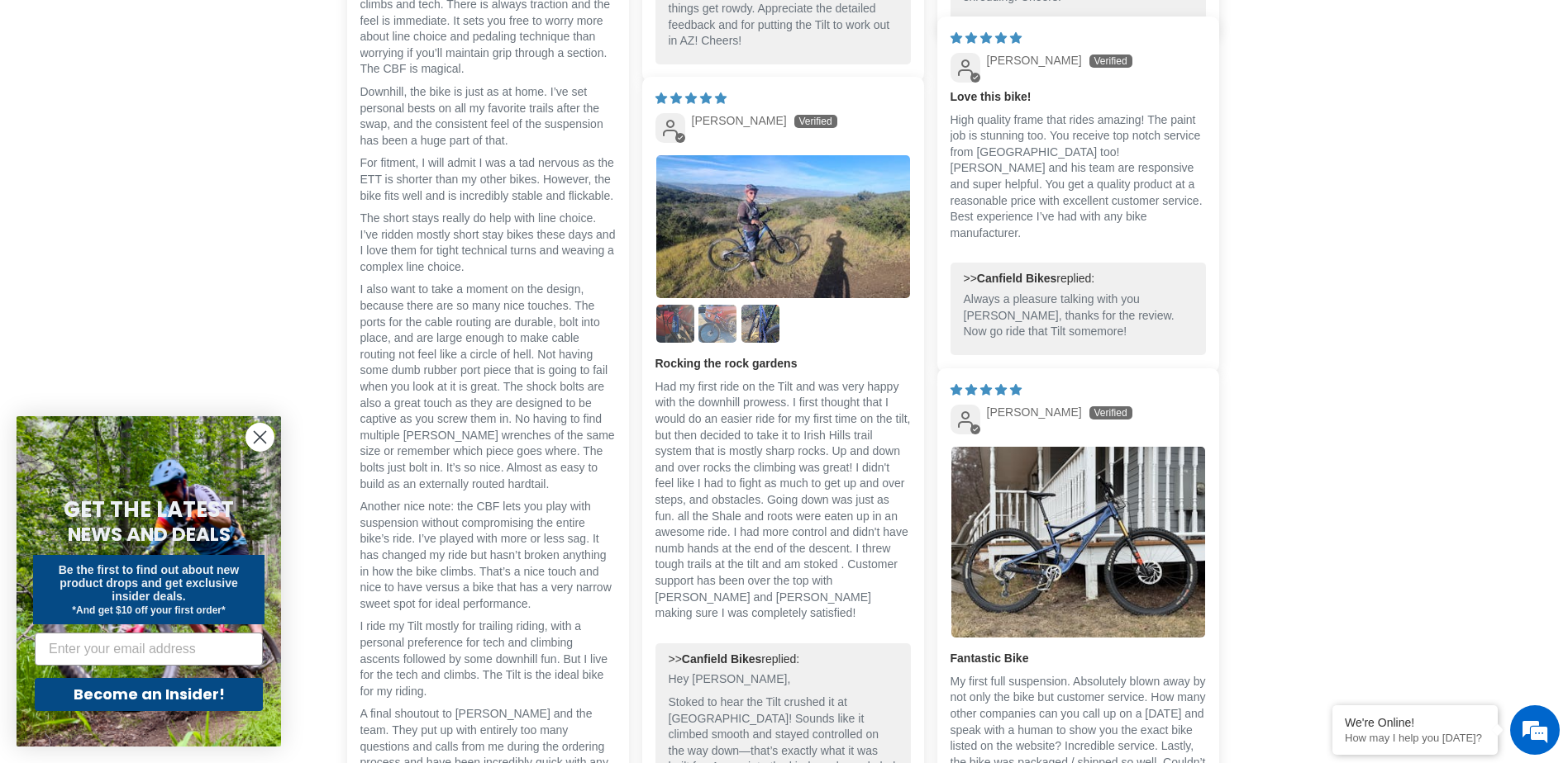
click at [731, 339] on img "Link to user picture 3" at bounding box center [717, 324] width 38 height 38
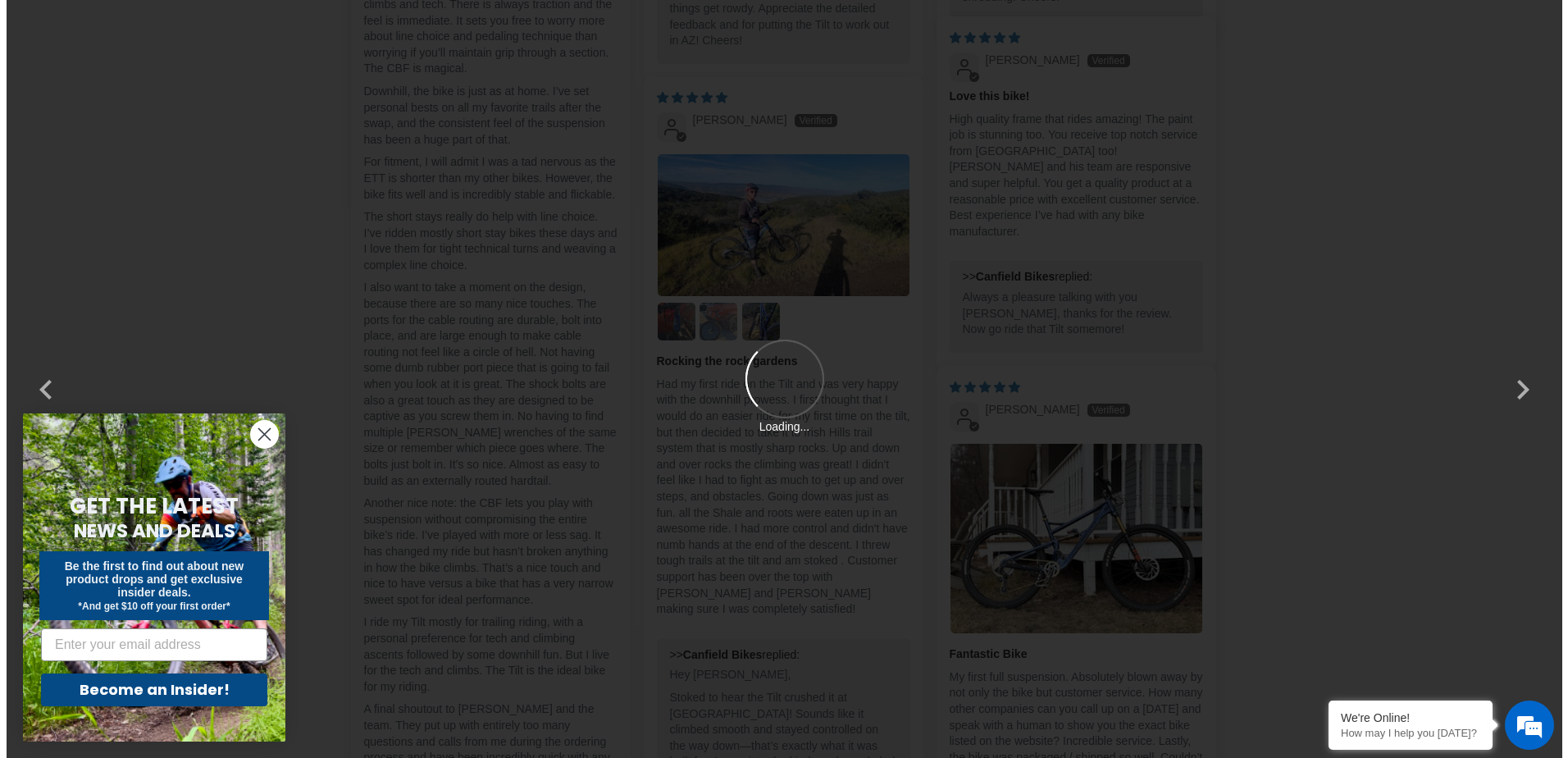
scroll to position [0, 0]
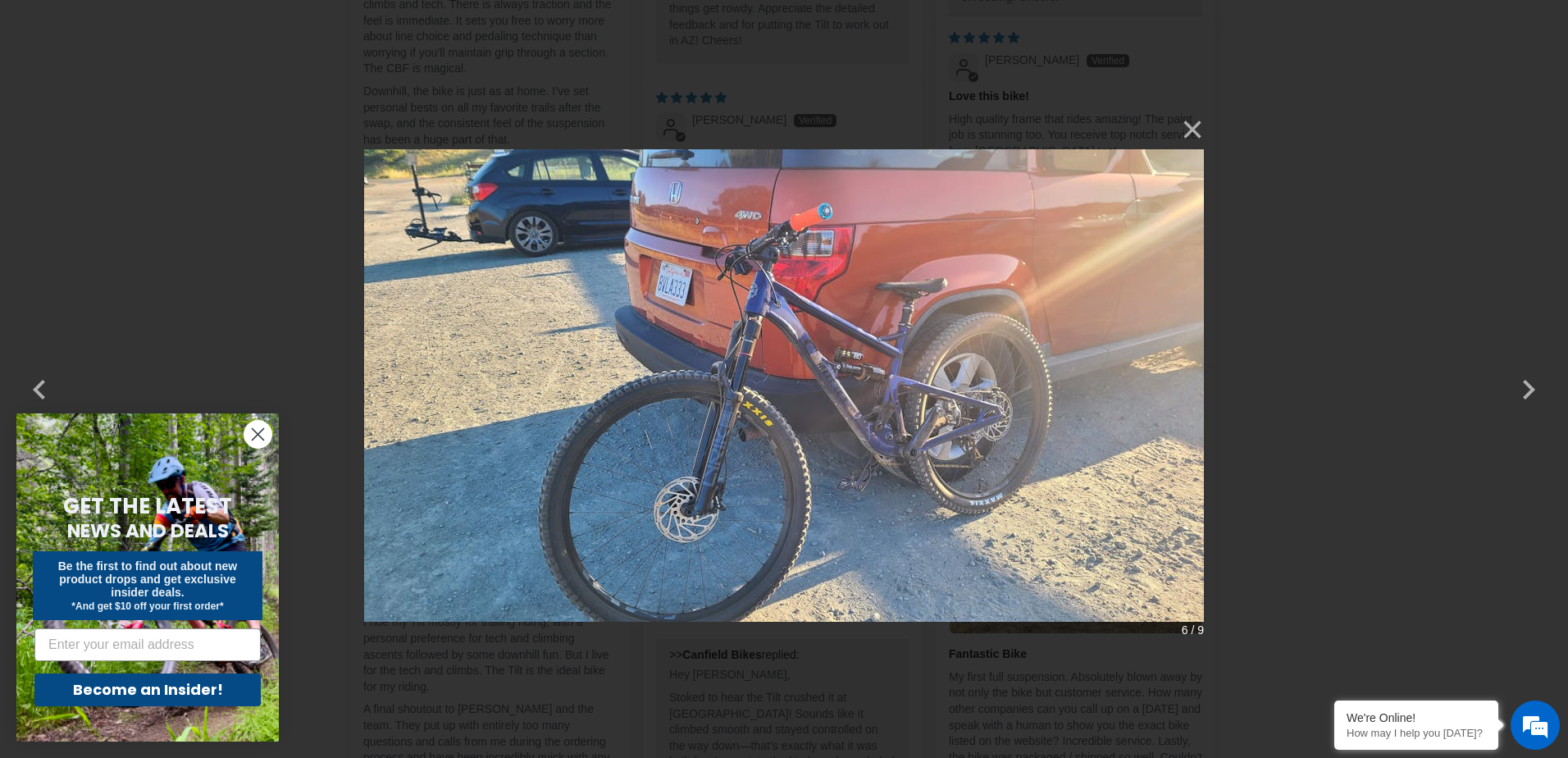
click at [919, 379] on img at bounding box center [784, 379] width 840 height 538
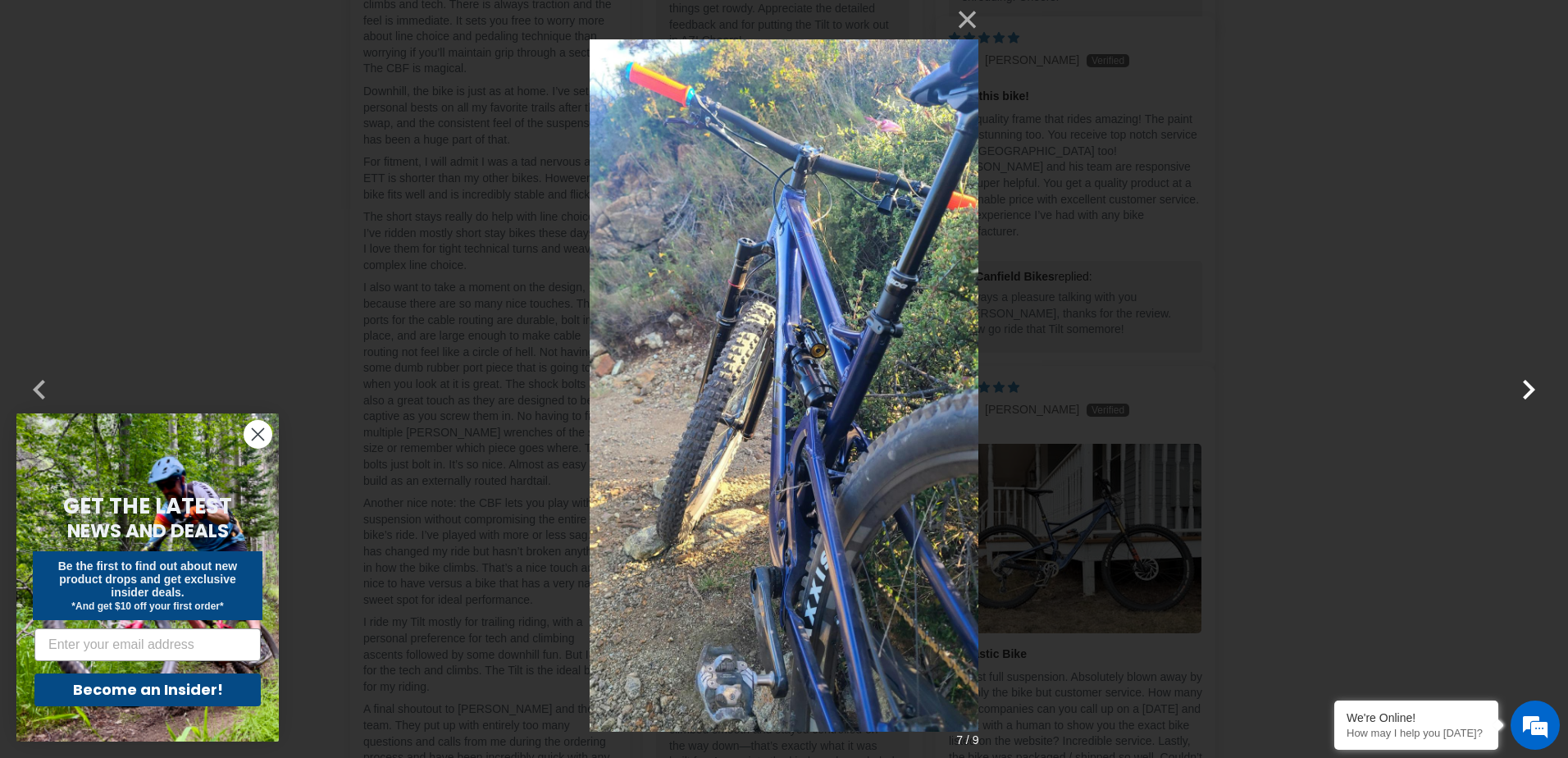
click at [1521, 385] on button "button" at bounding box center [1529, 379] width 39 height 39
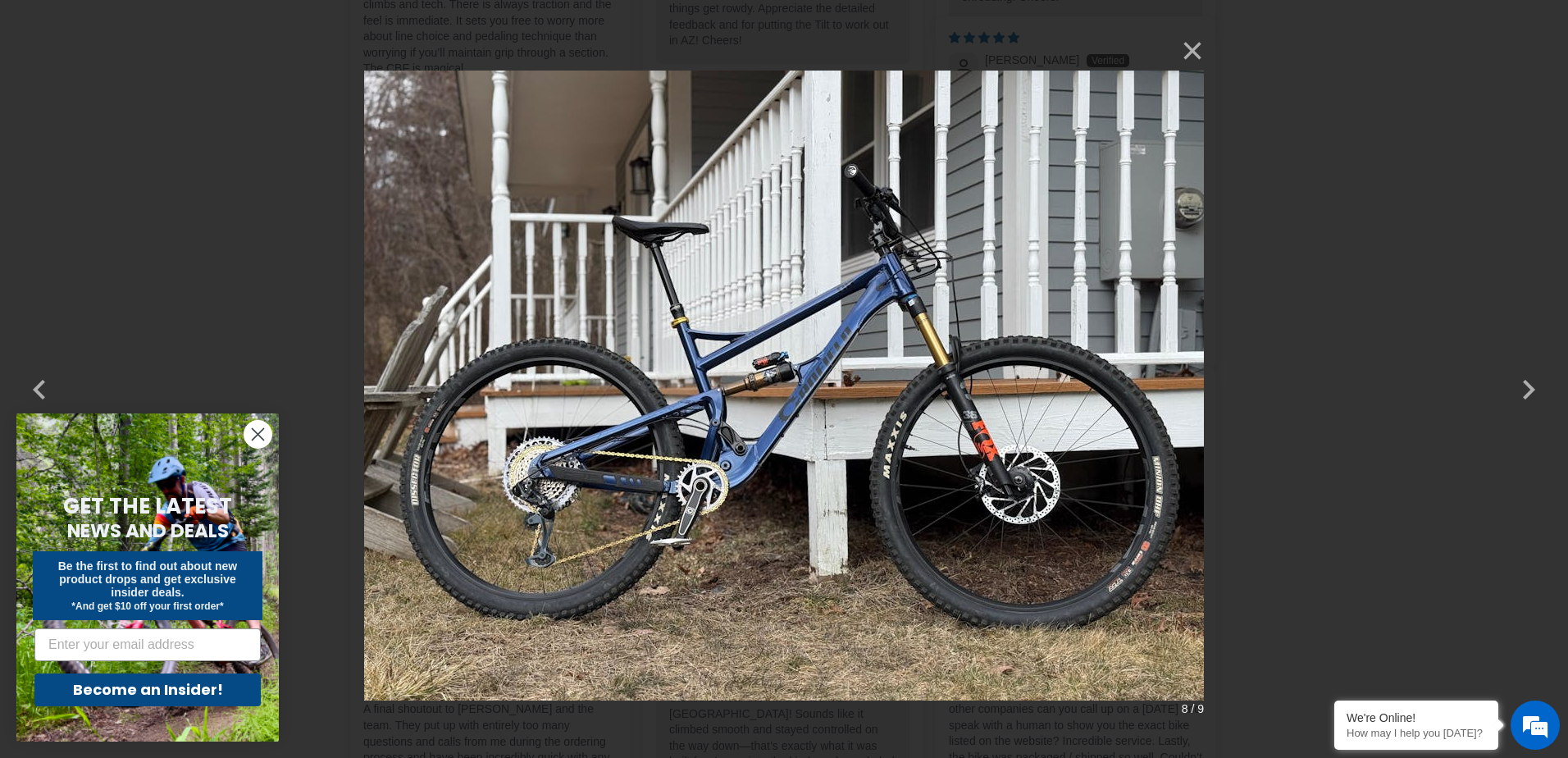
click at [794, 385] on img at bounding box center [784, 379] width 840 height 696
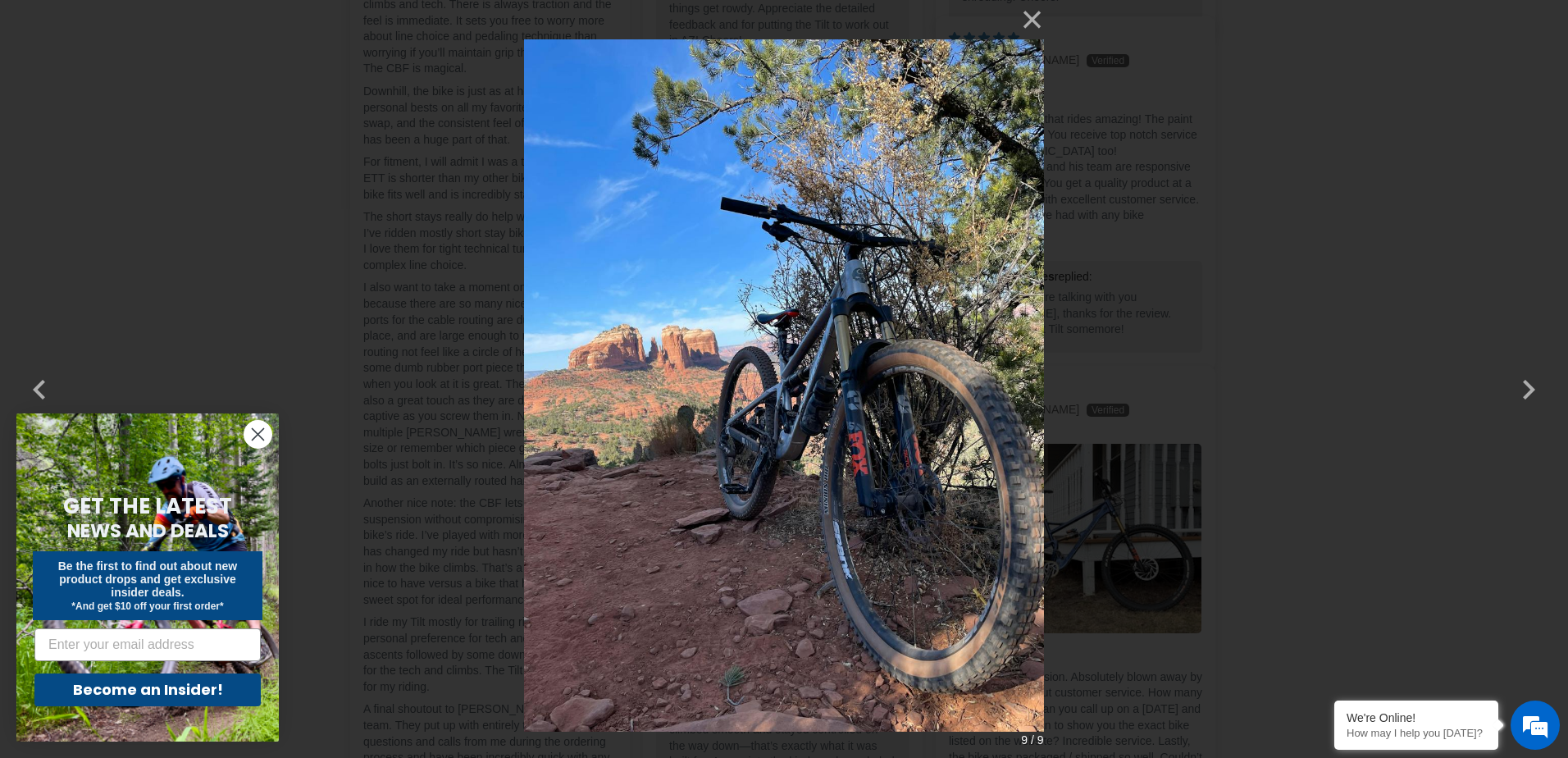
click at [820, 394] on img at bounding box center [783, 379] width 519 height 758
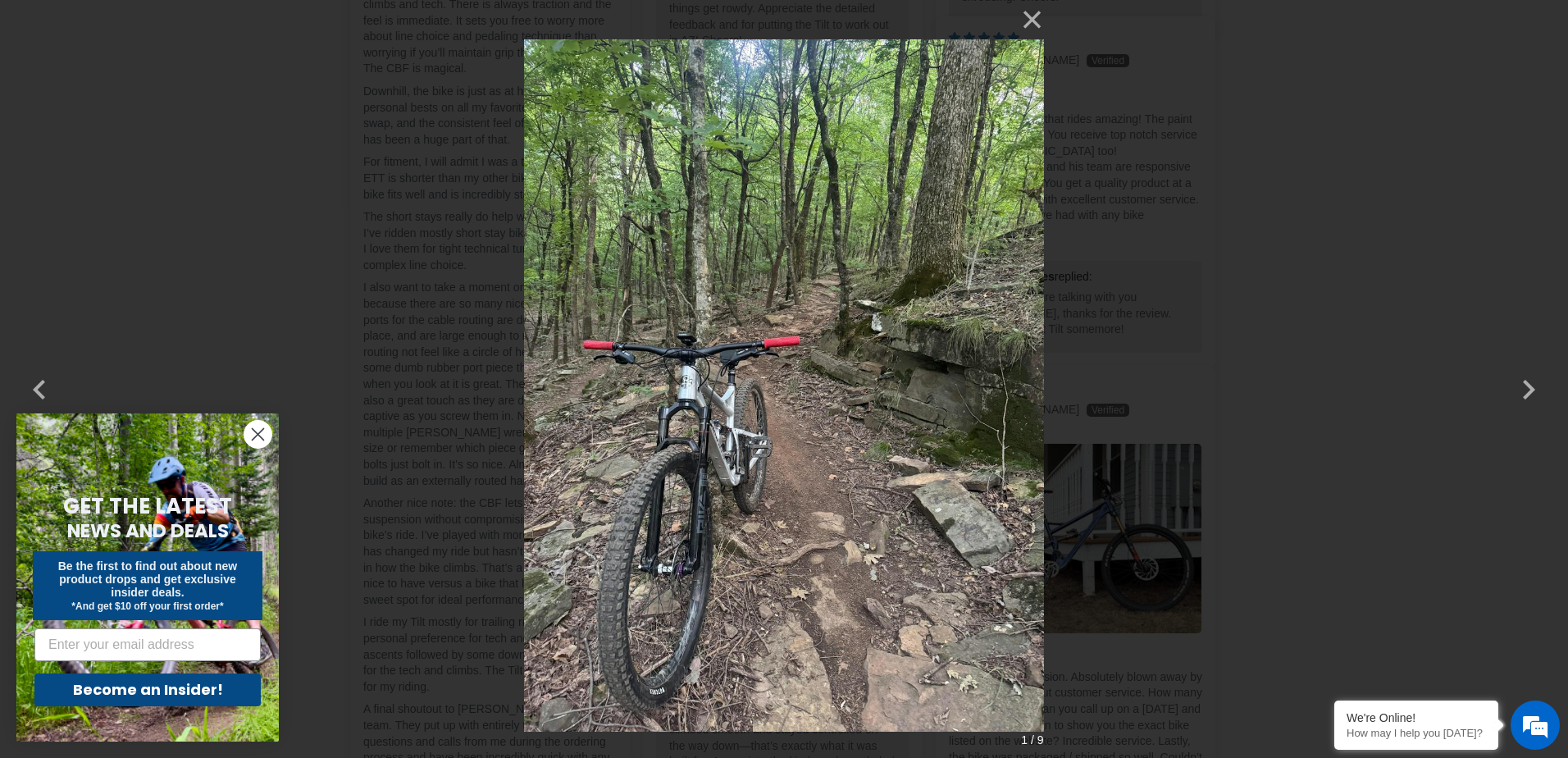
click at [755, 408] on img at bounding box center [783, 379] width 519 height 758
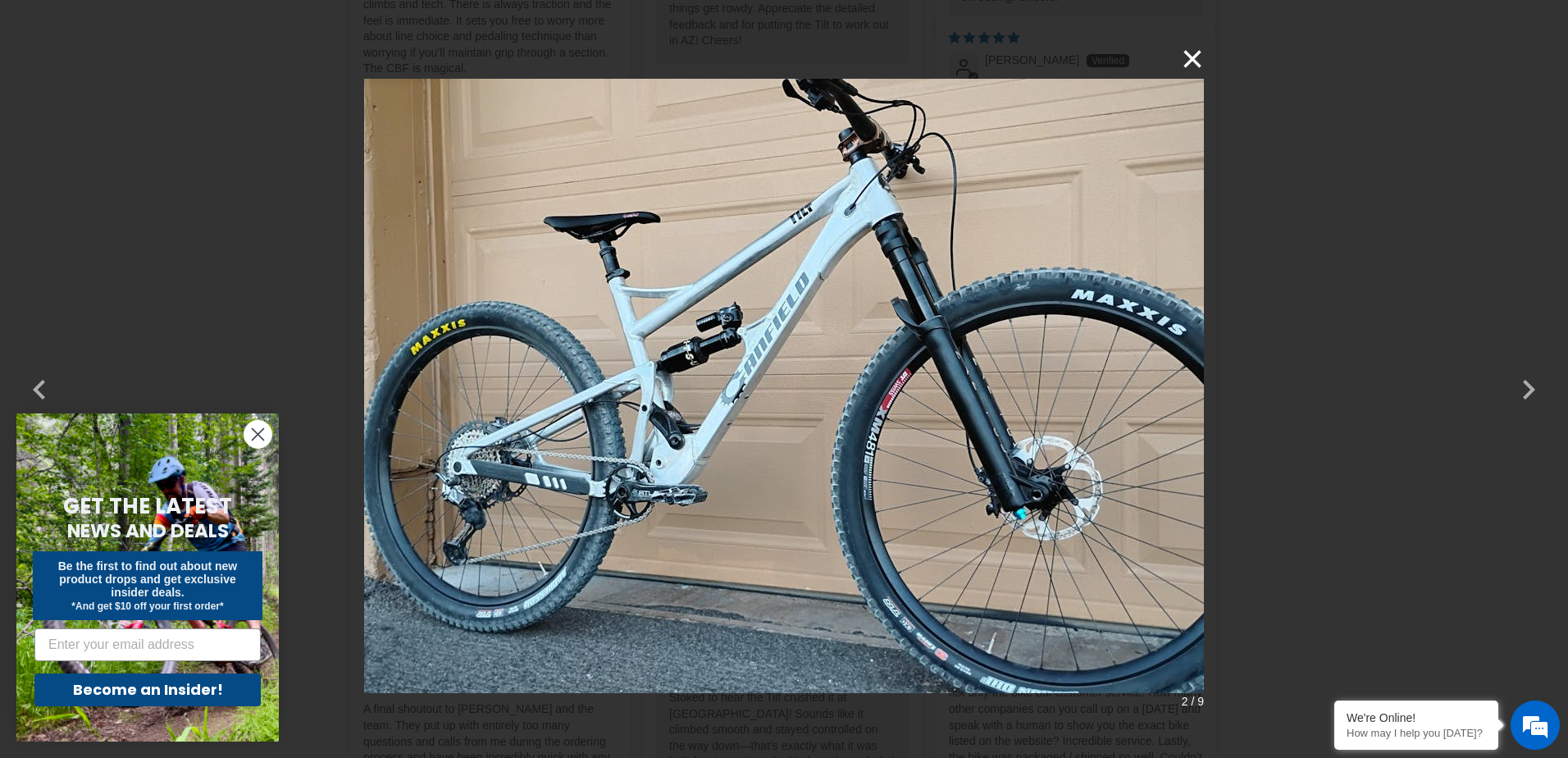
click at [1199, 57] on button "×" at bounding box center [1185, 59] width 39 height 39
